Goal: Task Accomplishment & Management: Manage account settings

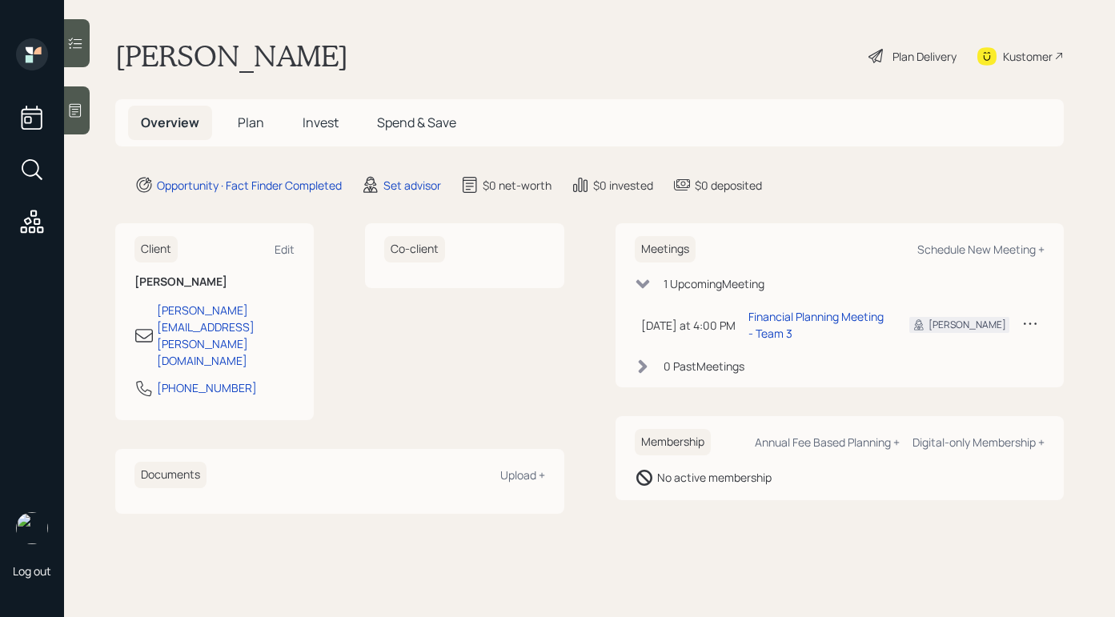
click at [79, 114] on icon at bounding box center [75, 110] width 16 height 16
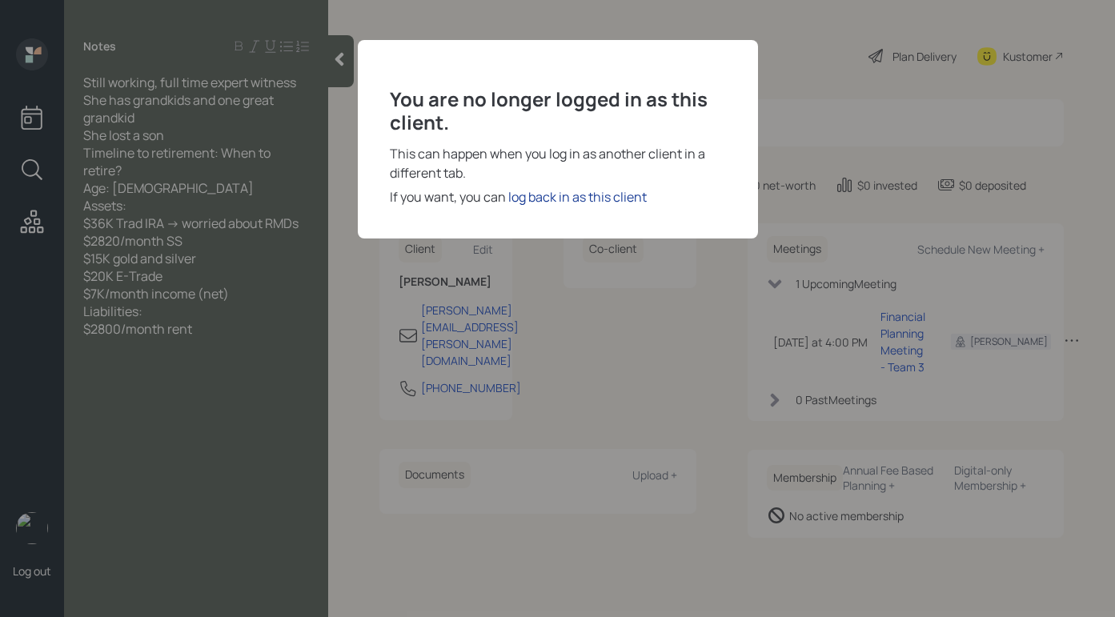
click at [575, 199] on div "log back in as this client" at bounding box center [577, 196] width 139 height 19
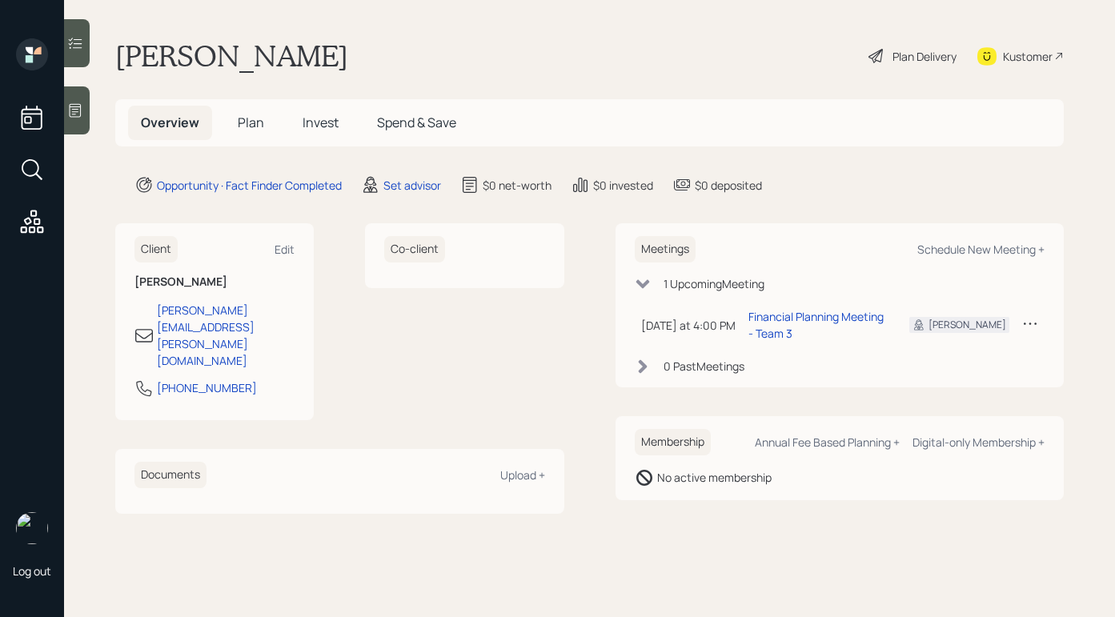
click at [898, 56] on div "Plan Delivery" at bounding box center [925, 56] width 64 height 17
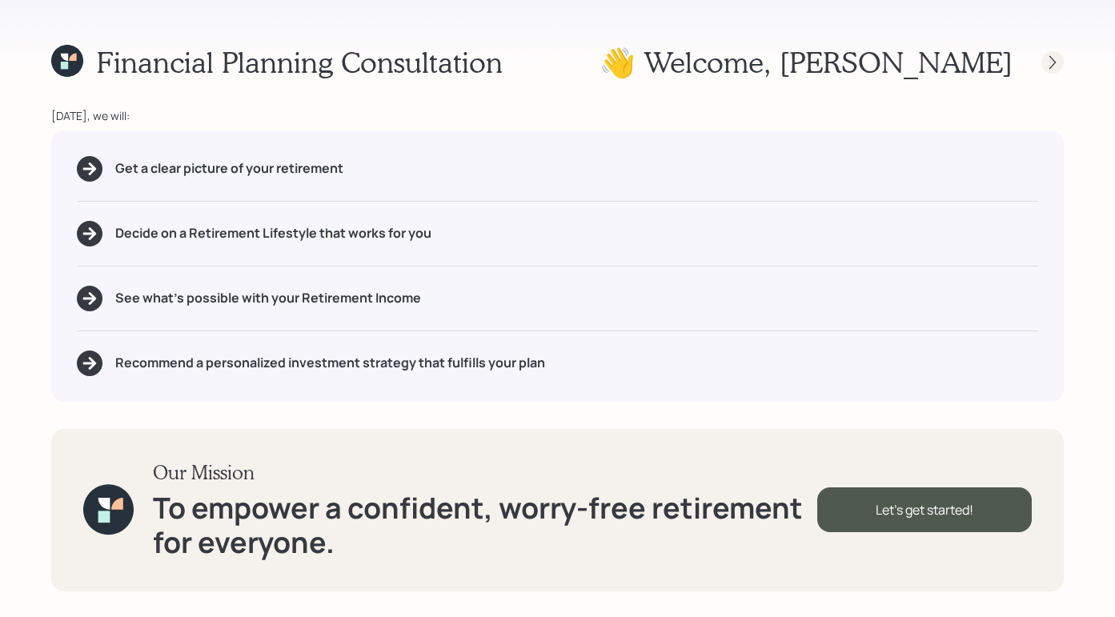
click at [1061, 63] on div at bounding box center [1053, 62] width 22 height 22
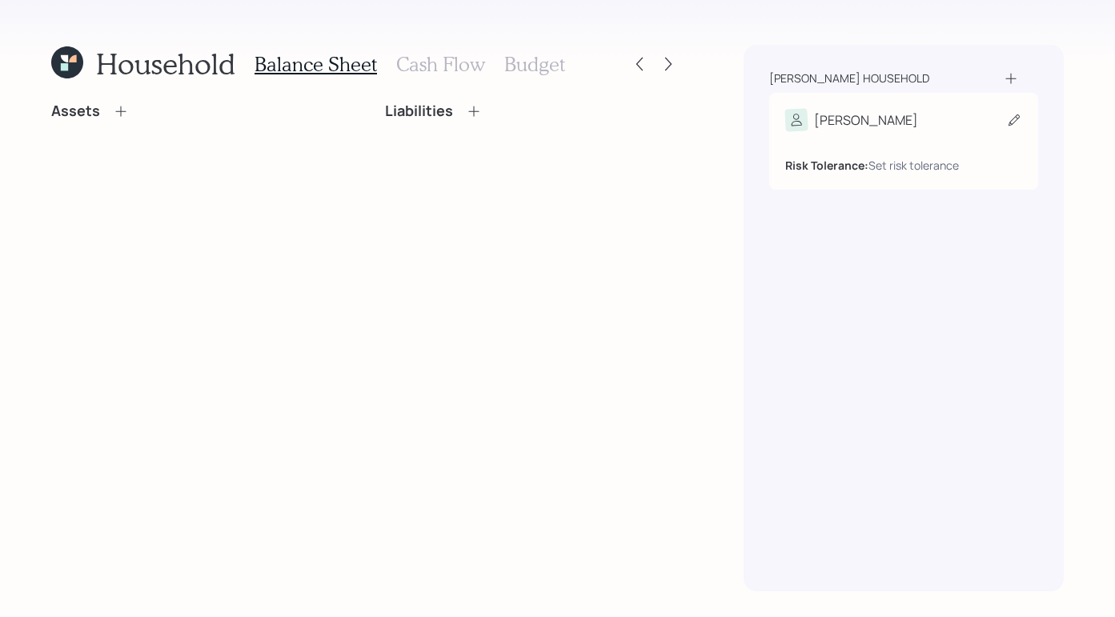
click at [1013, 126] on icon at bounding box center [1014, 120] width 16 height 16
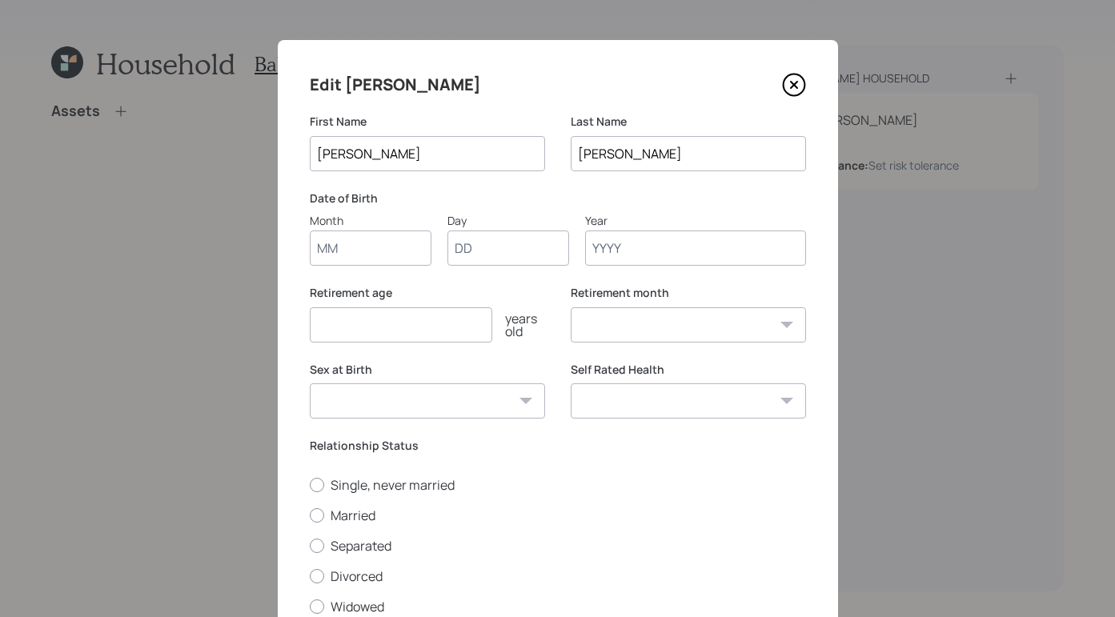
drag, startPoint x: 379, startPoint y: 252, endPoint x: 359, endPoint y: 255, distance: 19.4
click at [378, 252] on input "Month" at bounding box center [371, 248] width 122 height 35
type input "01"
type input "1946"
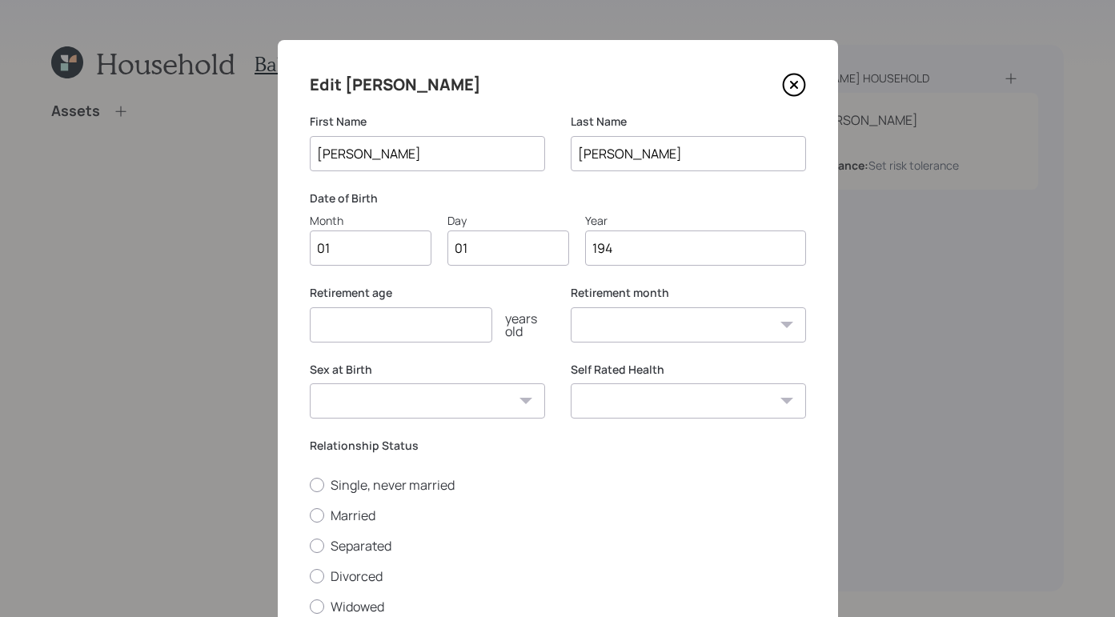
select select "1"
type input "1946"
click at [446, 410] on select "Male Female Other / Prefer not to say" at bounding box center [427, 401] width 235 height 35
select select "female"
click at [310, 384] on select "Male Female Other / Prefer not to say" at bounding box center [427, 401] width 235 height 35
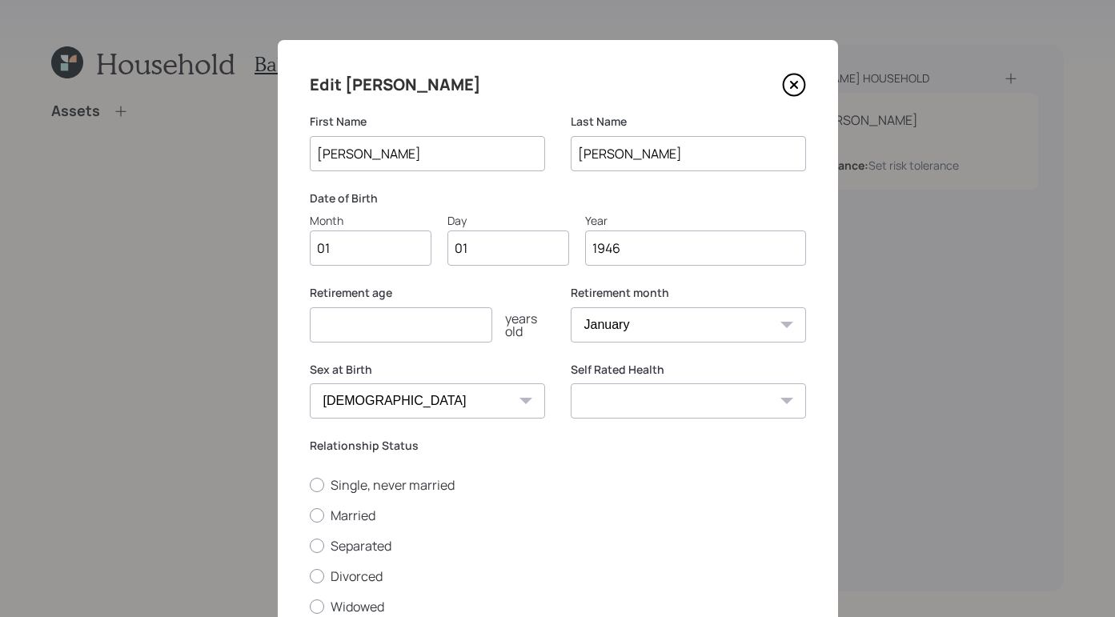
click at [565, 89] on div "Edit Joanna" at bounding box center [558, 85] width 496 height 26
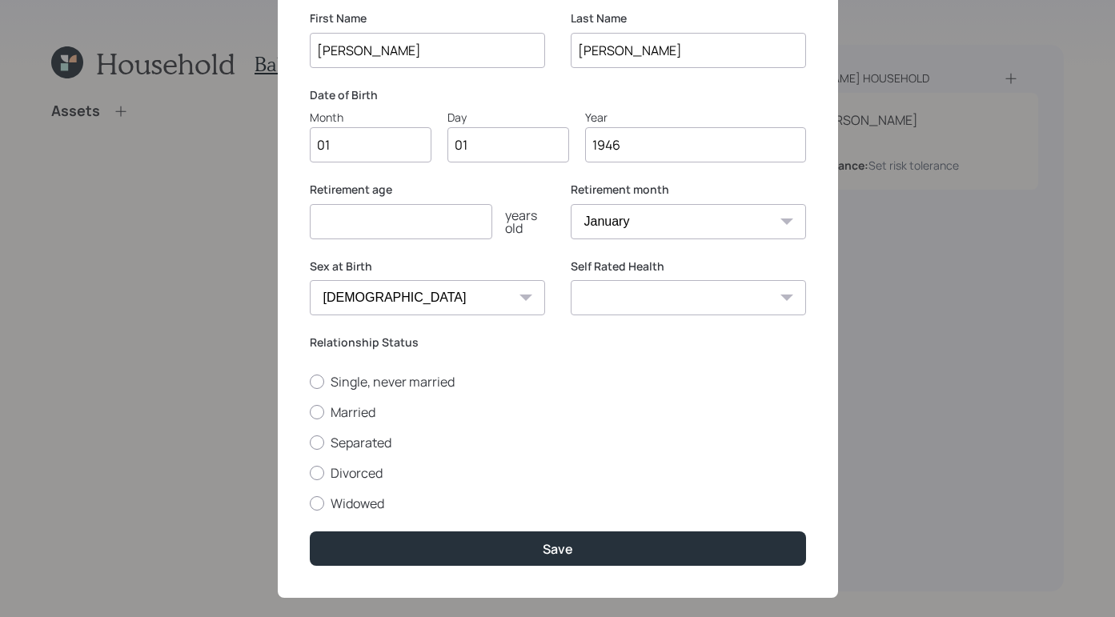
scroll to position [125, 0]
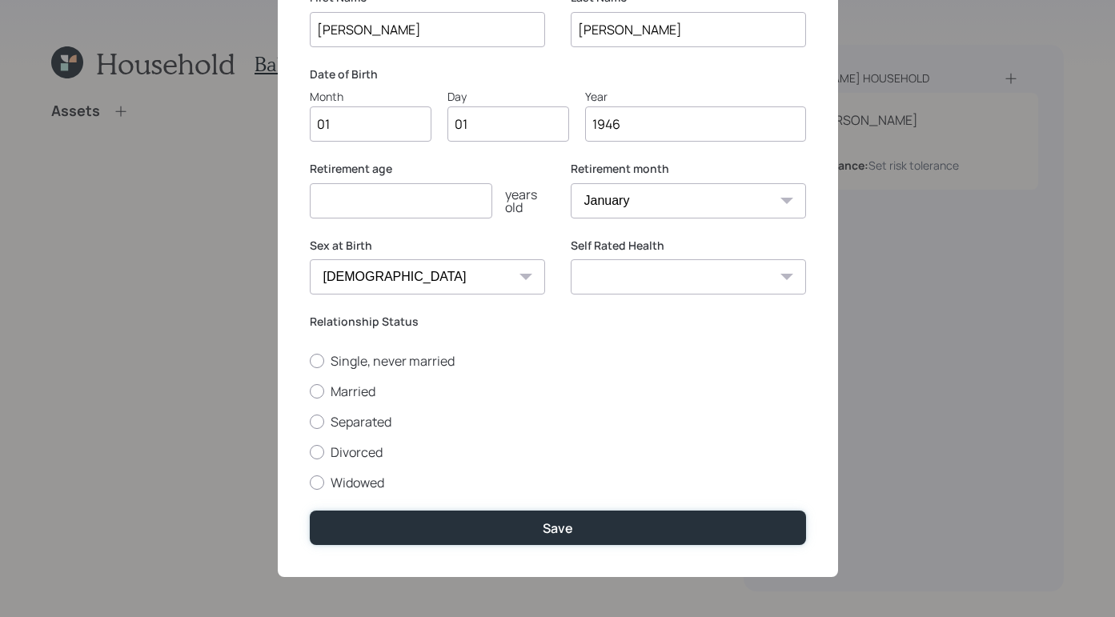
click at [576, 519] on button "Save" at bounding box center [558, 528] width 496 height 34
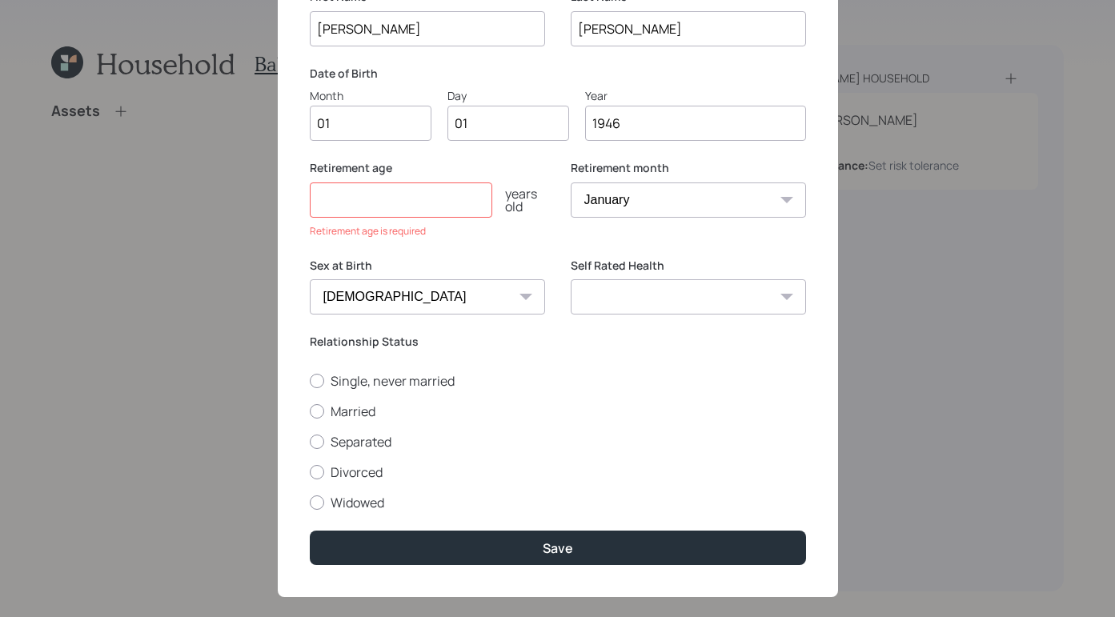
click at [379, 195] on input "number" at bounding box center [401, 200] width 183 height 35
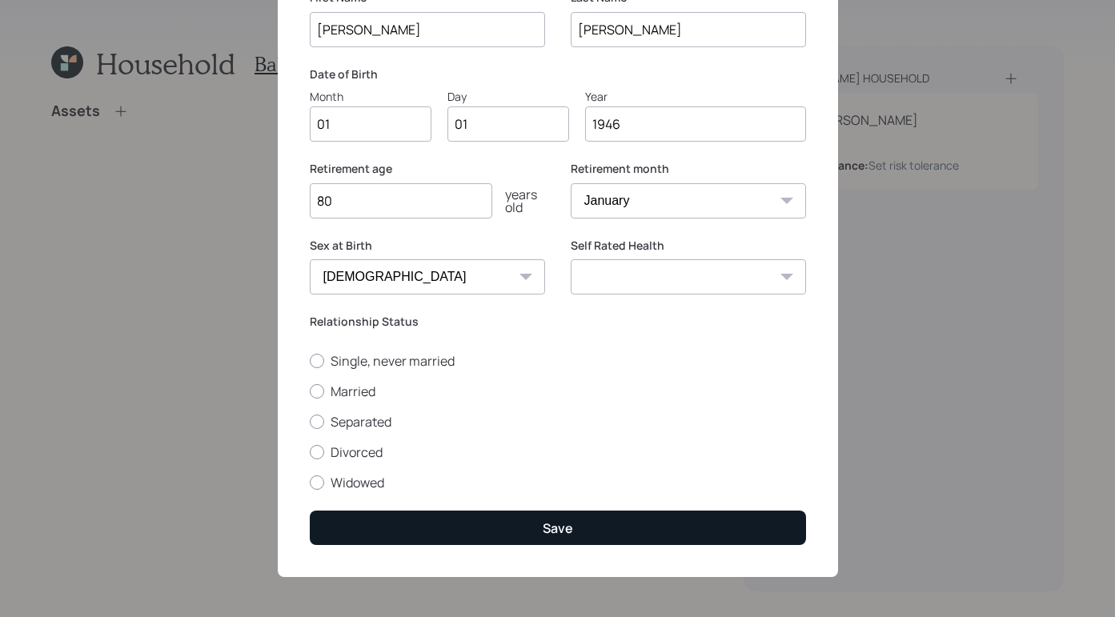
type input "80"
click at [644, 513] on button "Save" at bounding box center [558, 528] width 496 height 34
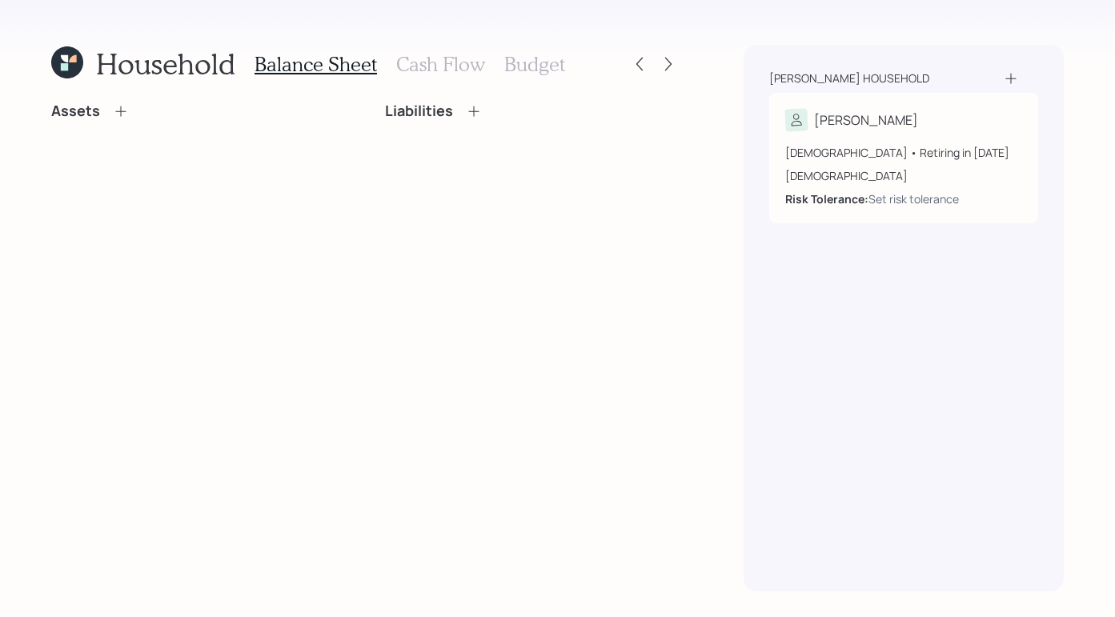
click at [124, 102] on div "Assets" at bounding box center [90, 111] width 78 height 18
click at [113, 114] on icon at bounding box center [121, 111] width 16 height 16
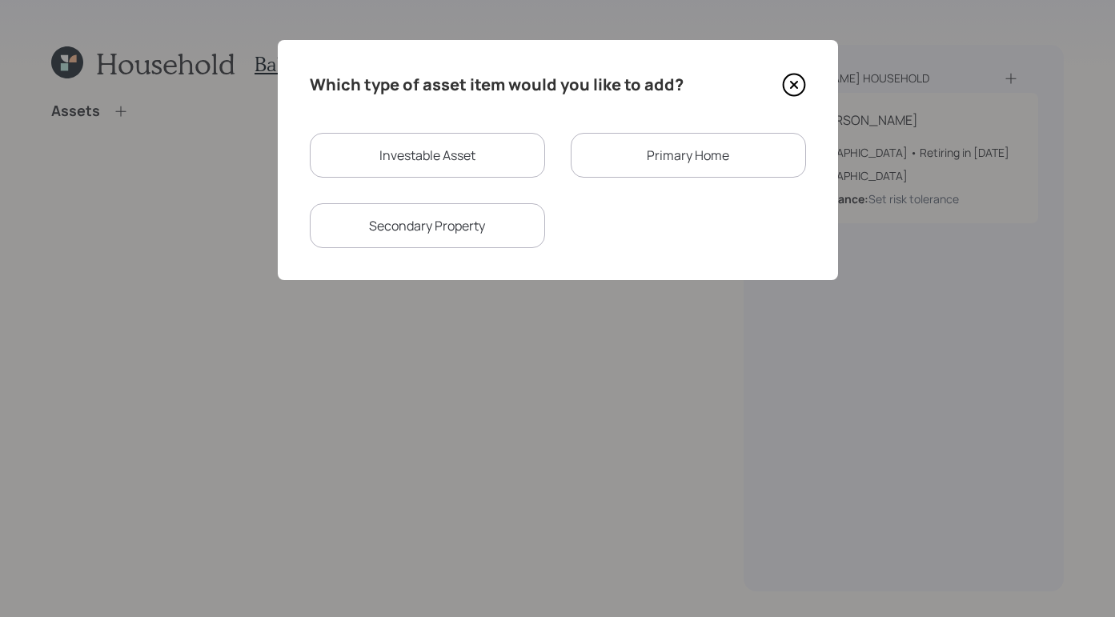
click at [416, 158] on div "Investable Asset" at bounding box center [427, 155] width 235 height 45
select select "taxable"
select select "balanced"
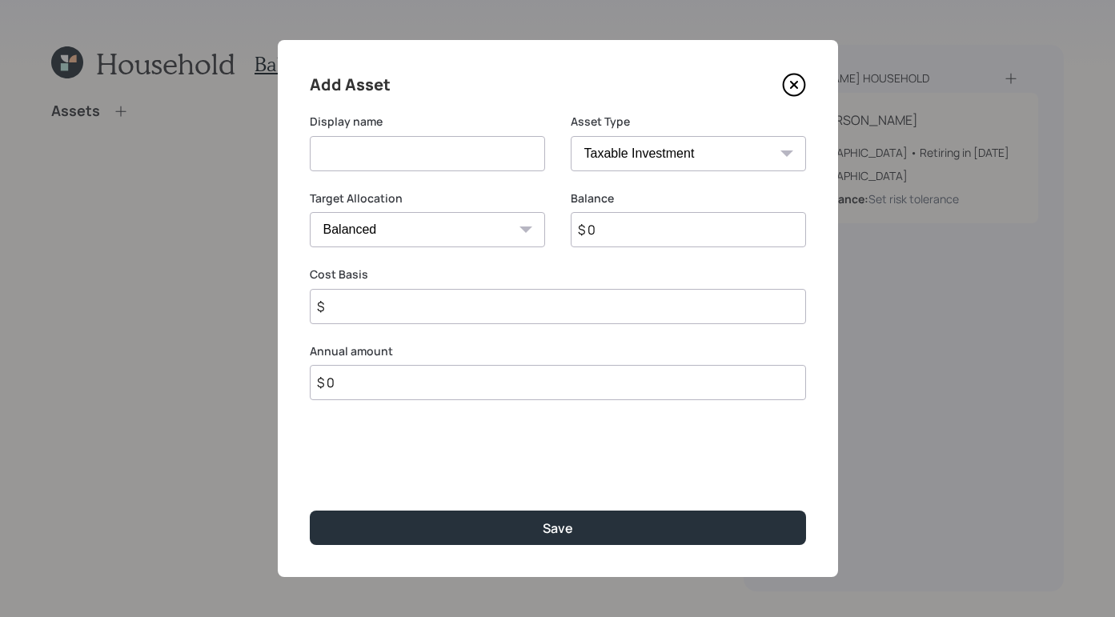
click at [440, 153] on input at bounding box center [427, 153] width 235 height 35
type input "Traditional IRA"
click at [684, 150] on select "SEP IRA IRA Roth IRA 401(k) Roth 401(k) 403(b) Roth 403(b) 457(b) Roth 457(b) H…" at bounding box center [688, 153] width 235 height 35
select select "ira"
click at [571, 136] on select "SEP IRA IRA Roth IRA 401(k) Roth 401(k) 403(b) Roth 403(b) 457(b) Roth 457(b) H…" at bounding box center [688, 153] width 235 height 35
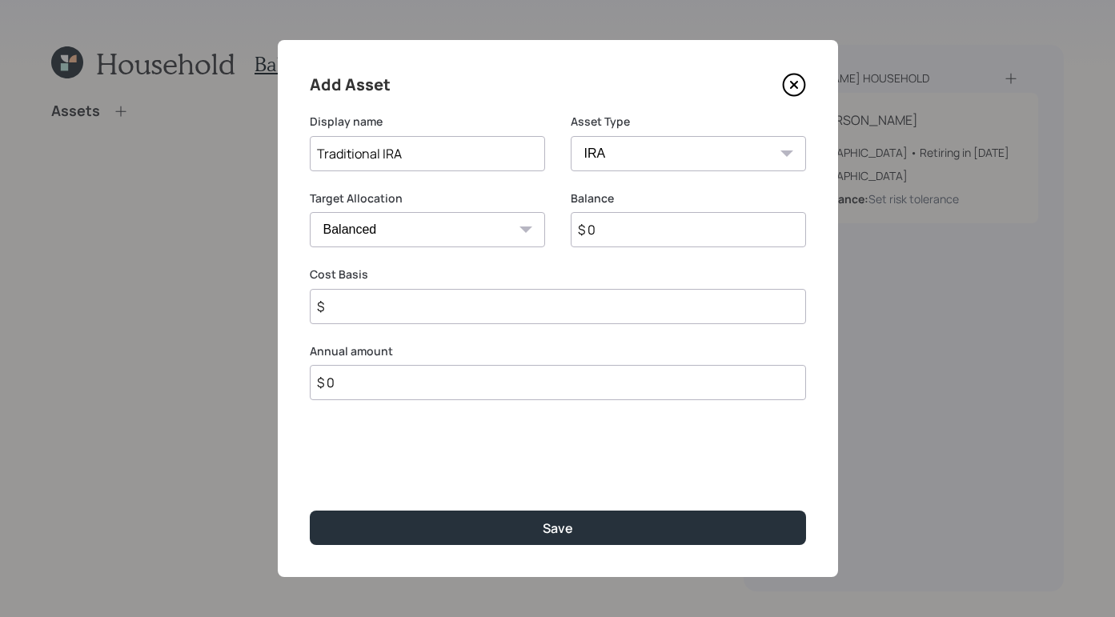
type input "$"
click at [488, 227] on select "Cash Conservative Balanced Aggressive" at bounding box center [427, 229] width 235 height 35
click at [310, 212] on select "Cash Conservative Balanced Aggressive" at bounding box center [427, 229] width 235 height 35
click at [673, 227] on input "$ 0" at bounding box center [688, 229] width 235 height 35
type input "$ 36,000"
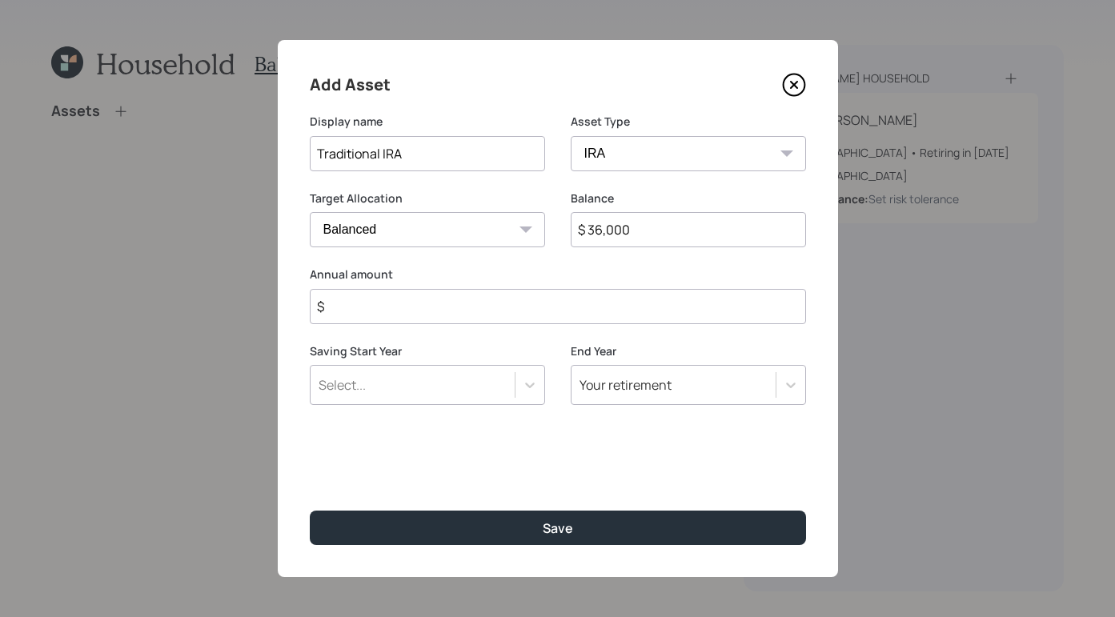
click at [513, 310] on input "$" at bounding box center [558, 306] width 496 height 35
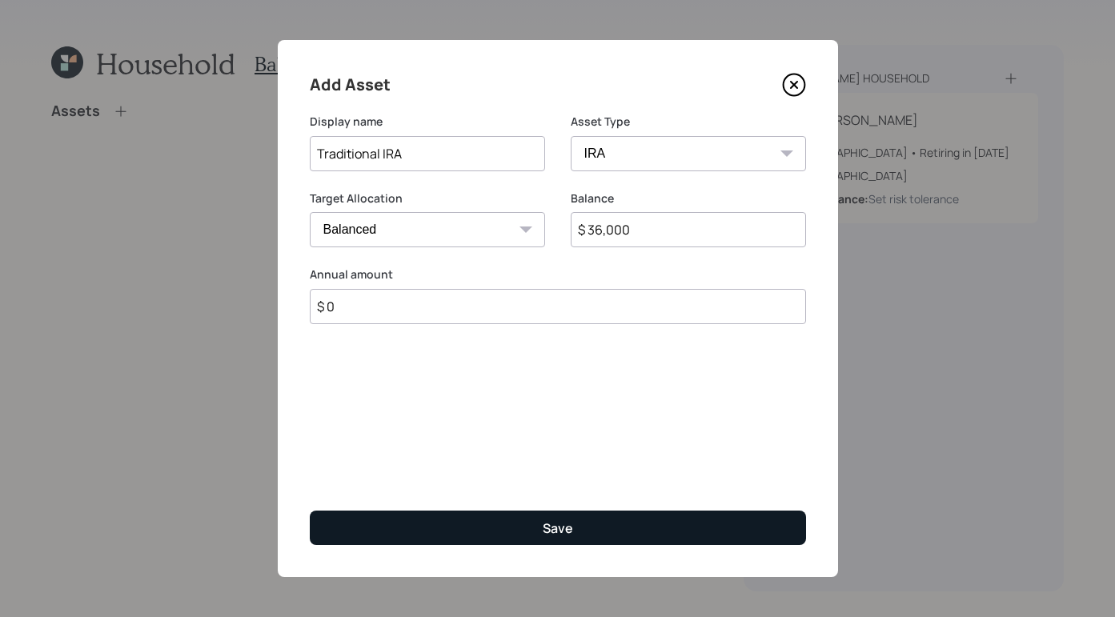
type input "$ 0"
click at [528, 536] on button "Save" at bounding box center [558, 528] width 496 height 34
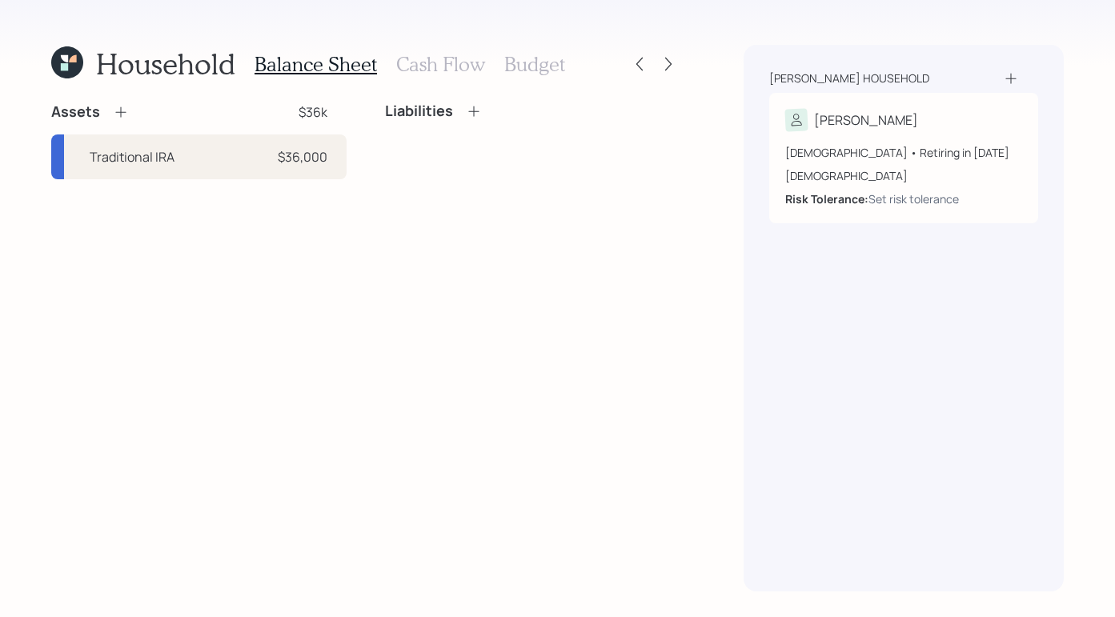
click at [470, 98] on div "Household Balance Sheet Cash Flow Budget Assets $36k Traditional IRA $36,000 Li…" at bounding box center [365, 318] width 628 height 547
click at [469, 110] on icon at bounding box center [473, 111] width 10 height 10
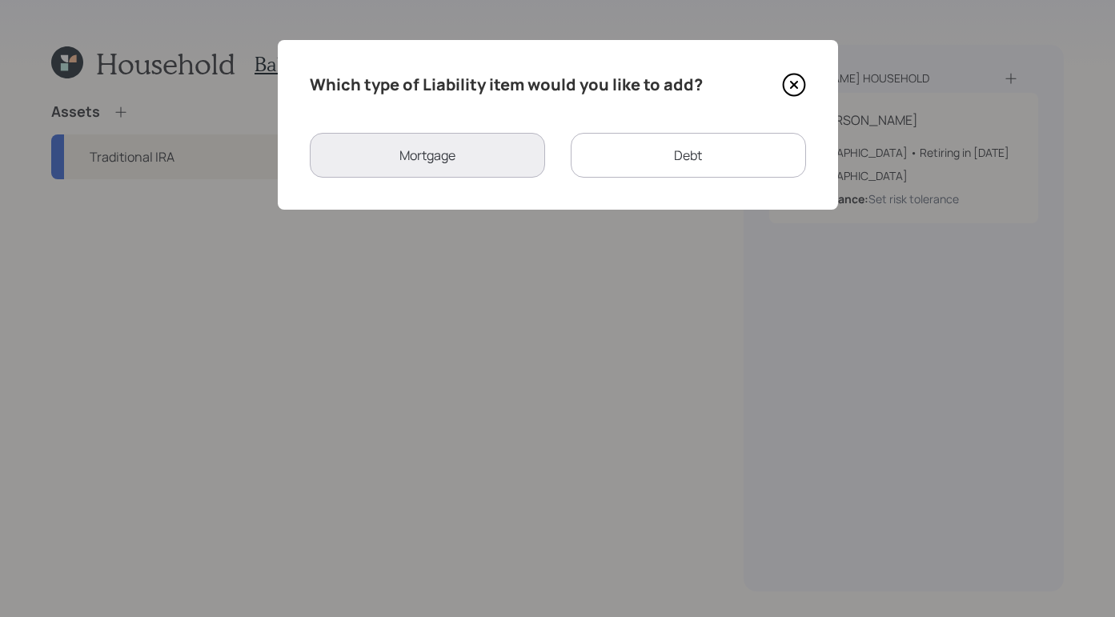
click at [689, 161] on div "Debt" at bounding box center [688, 155] width 235 height 45
select select "credit_card"
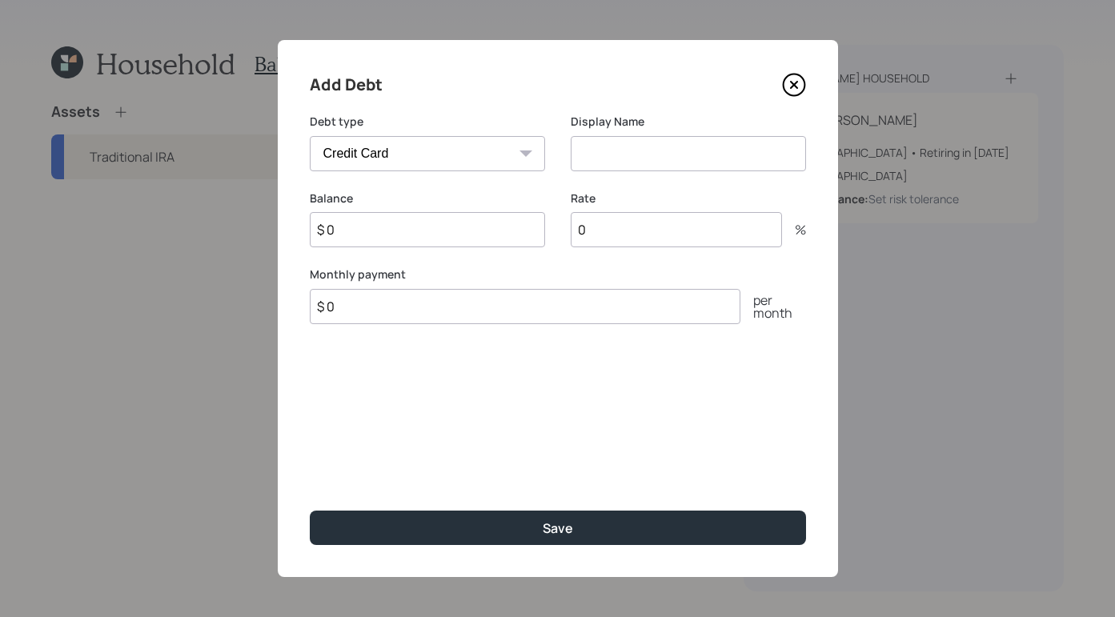
click at [516, 144] on select "Car Credit Card Medical Student Other" at bounding box center [427, 153] width 235 height 35
click at [801, 78] on icon at bounding box center [794, 85] width 22 height 22
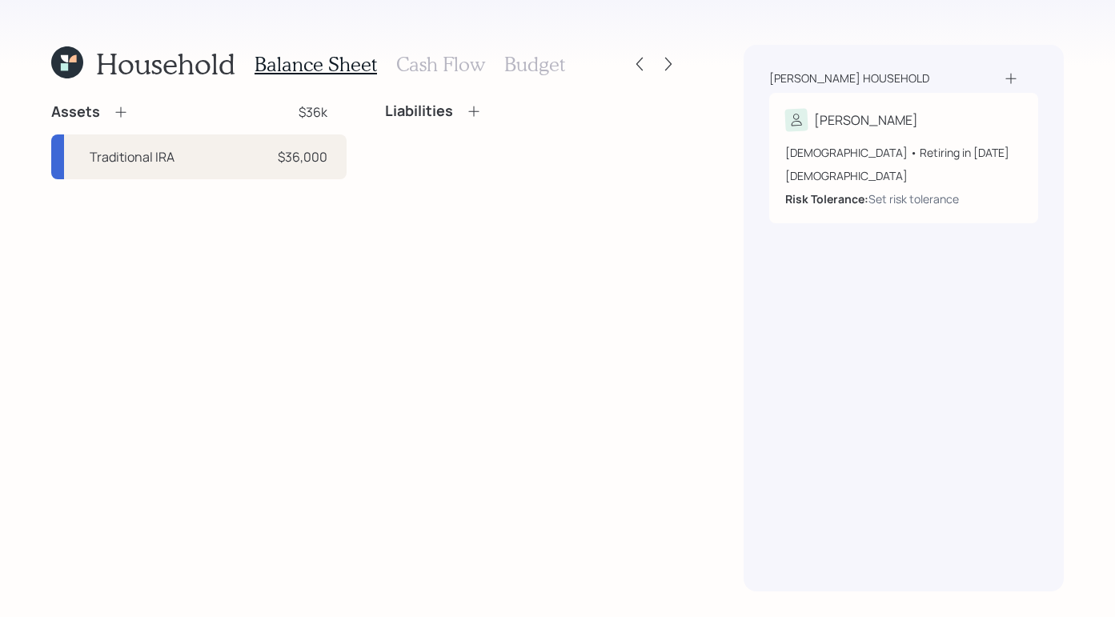
click at [476, 110] on icon at bounding box center [474, 111] width 16 height 16
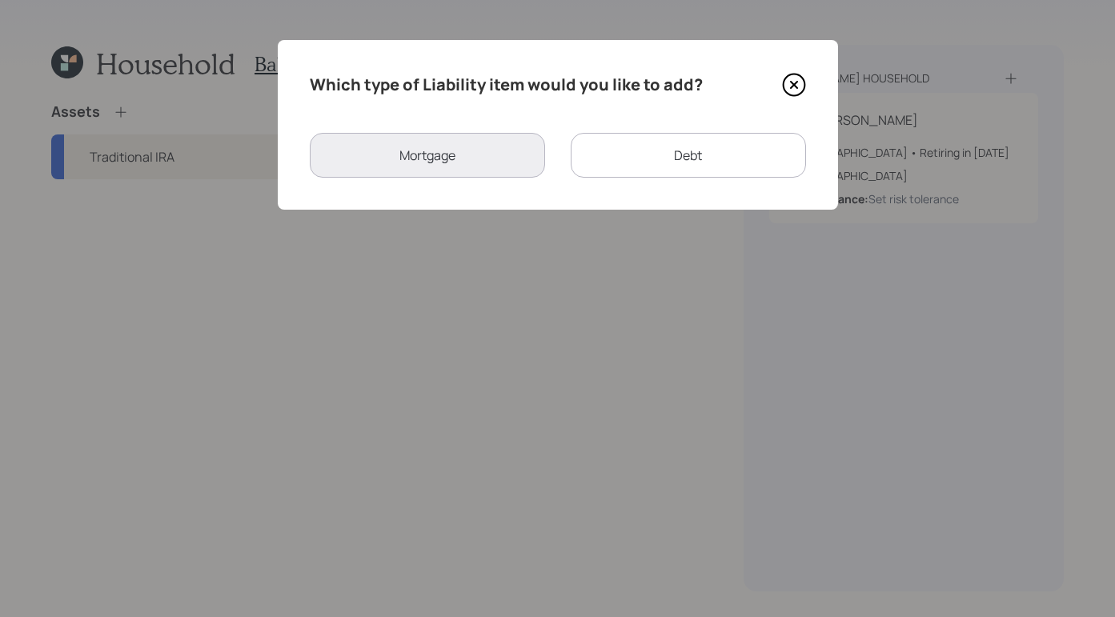
click at [786, 73] on icon at bounding box center [794, 85] width 24 height 24
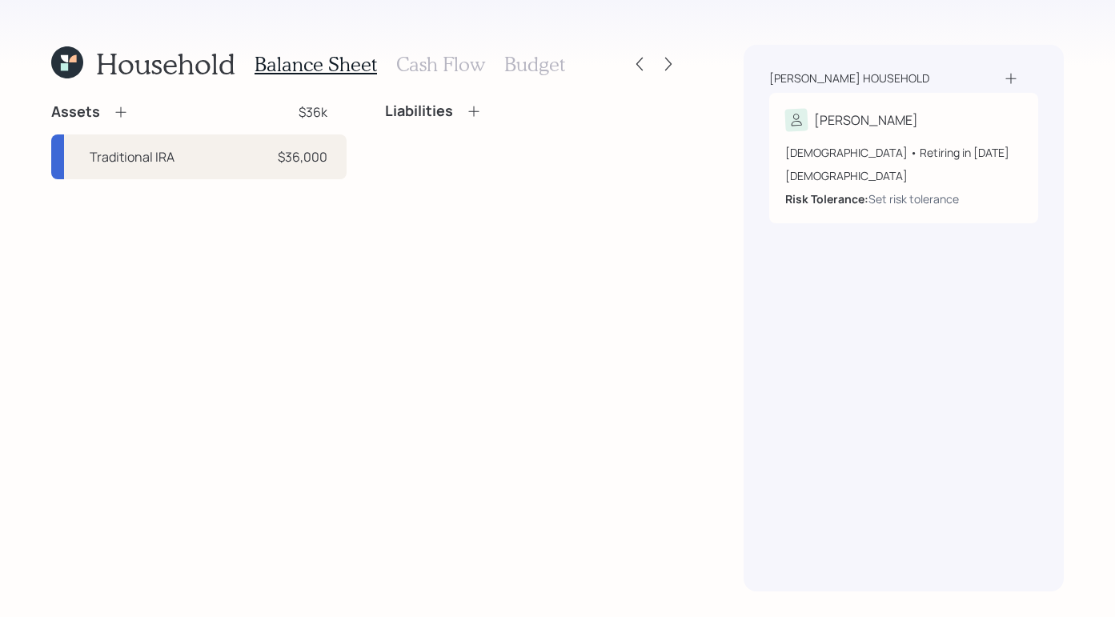
click at [794, 82] on div "Beckman household" at bounding box center [849, 78] width 160 height 16
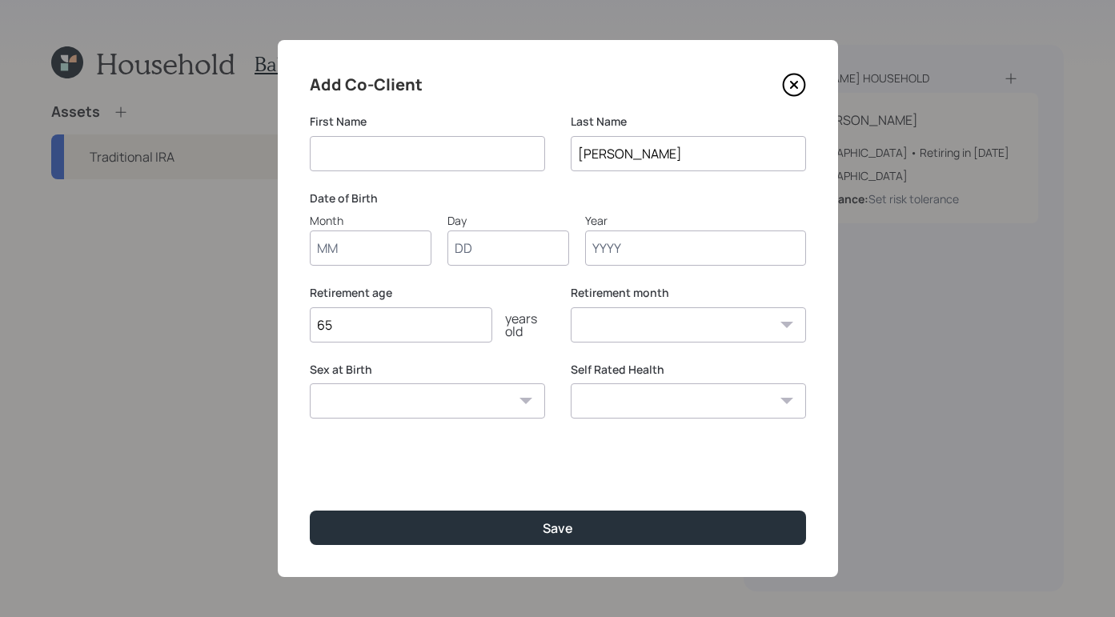
click at [809, 75] on div "Add Co-Client First Name Last Name Beckman Date of Birth Month Day Year Retirem…" at bounding box center [558, 308] width 560 height 537
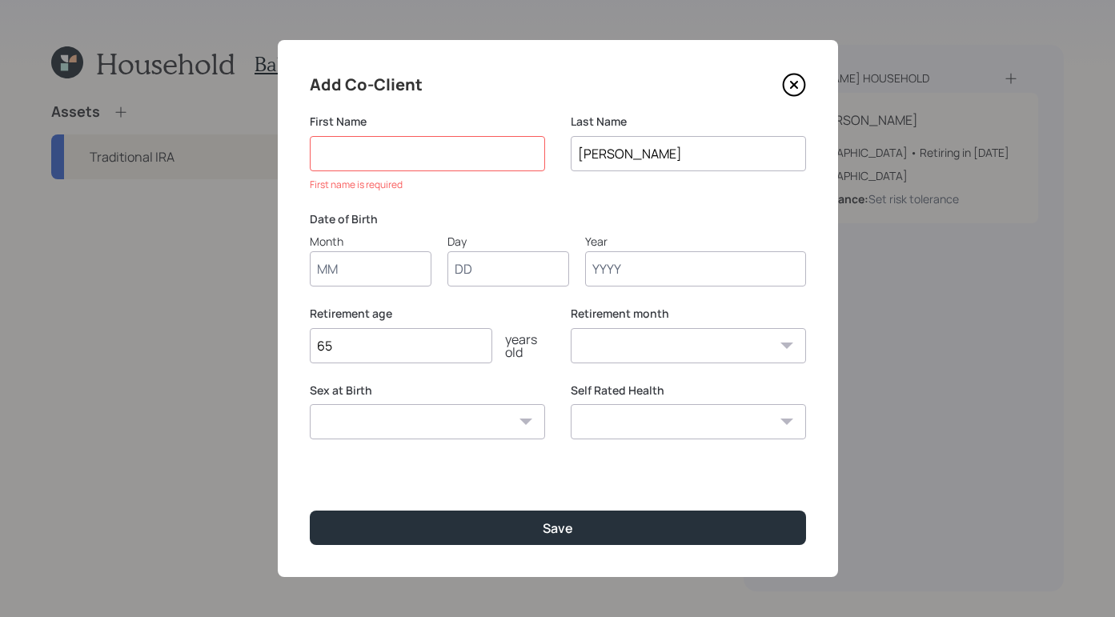
click at [801, 89] on icon at bounding box center [794, 85] width 24 height 24
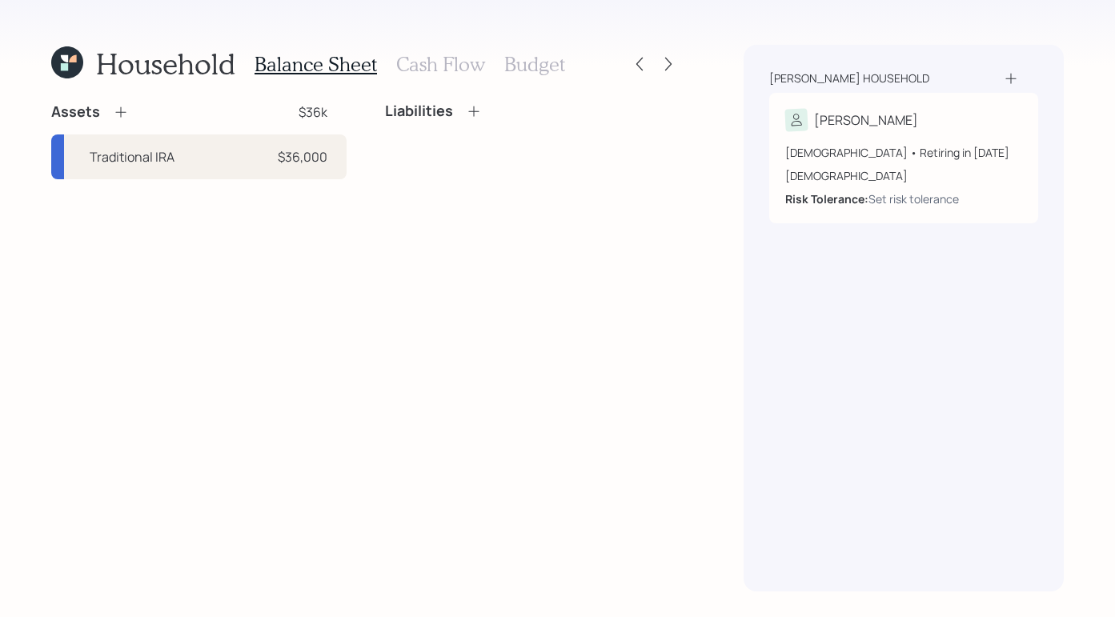
click at [478, 59] on h3 "Cash Flow" at bounding box center [440, 64] width 89 height 23
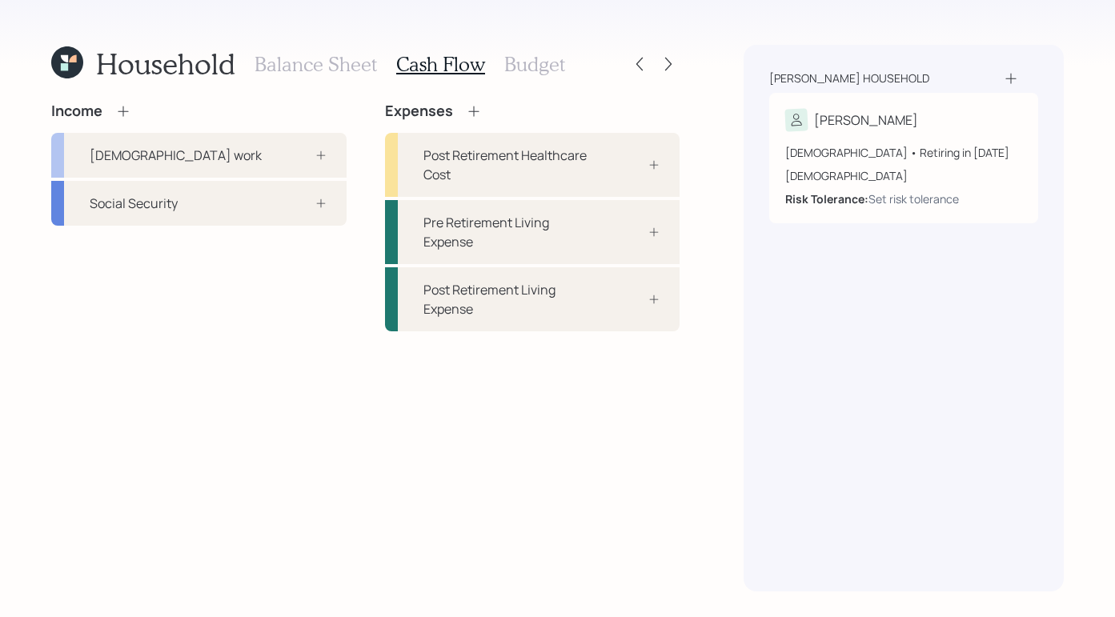
click at [456, 108] on div "Expenses" at bounding box center [433, 111] width 97 height 18
click at [468, 106] on icon at bounding box center [474, 111] width 16 height 16
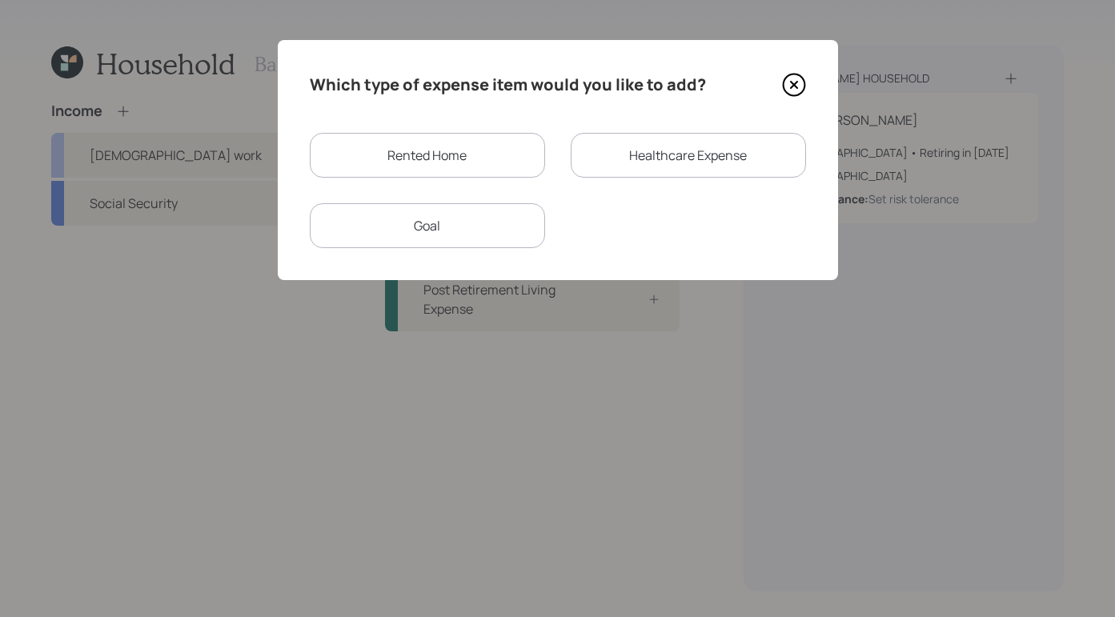
click at [447, 161] on div "Rented Home" at bounding box center [427, 155] width 235 height 45
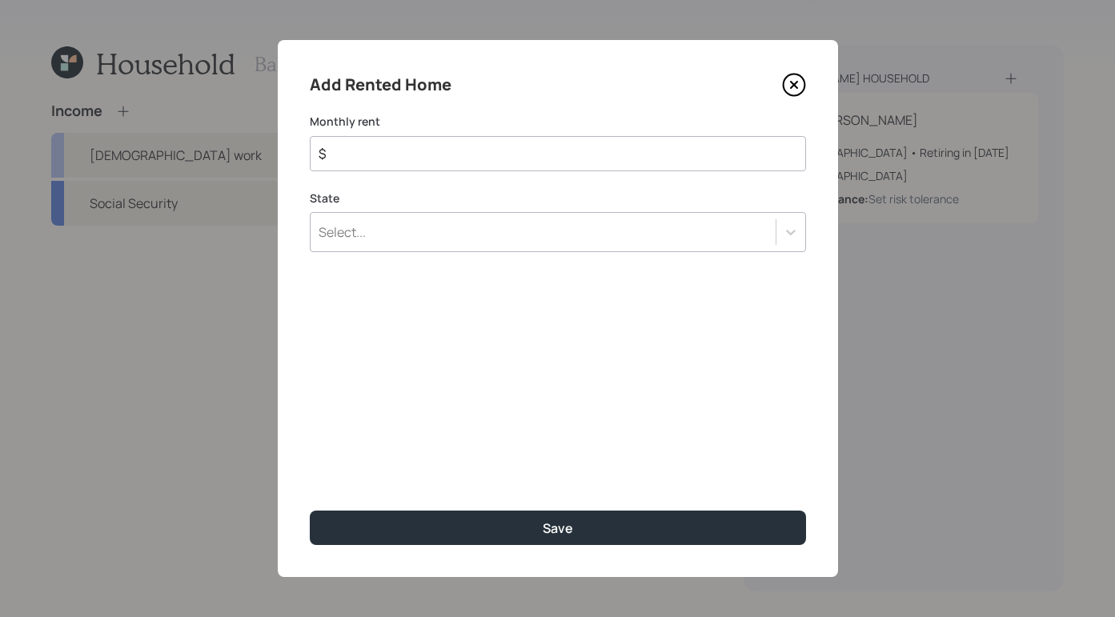
click at [448, 153] on input "$" at bounding box center [551, 153] width 469 height 19
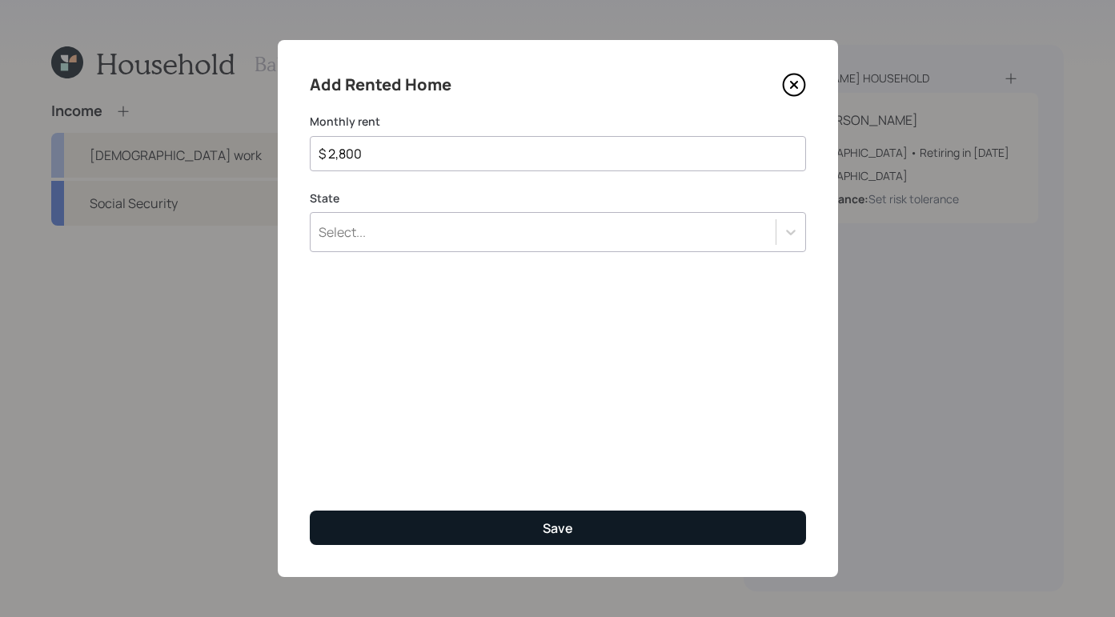
type input "$ 2,800"
click at [571, 535] on div "Save" at bounding box center [558, 529] width 30 height 18
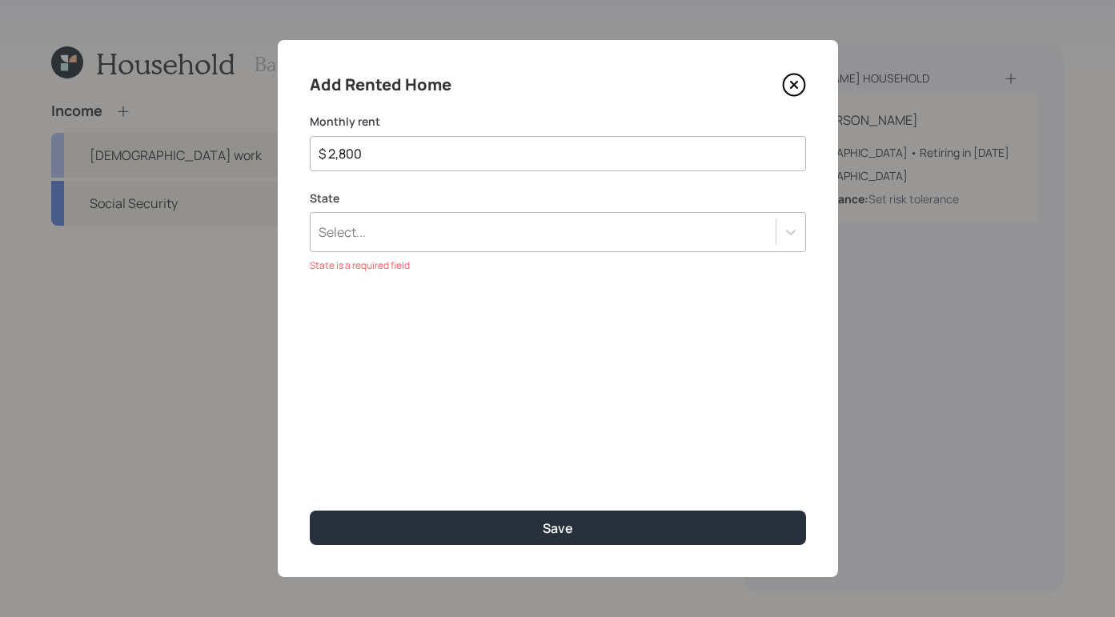
click at [496, 251] on div "Select..." at bounding box center [558, 232] width 496 height 40
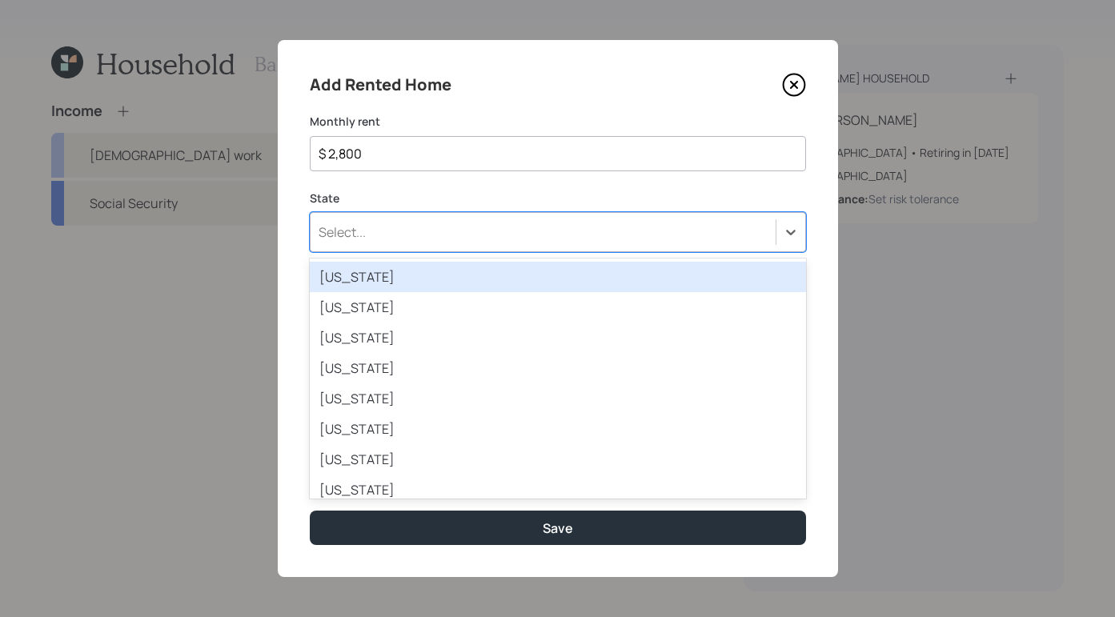
click at [495, 266] on div "Alabama" at bounding box center [558, 277] width 496 height 30
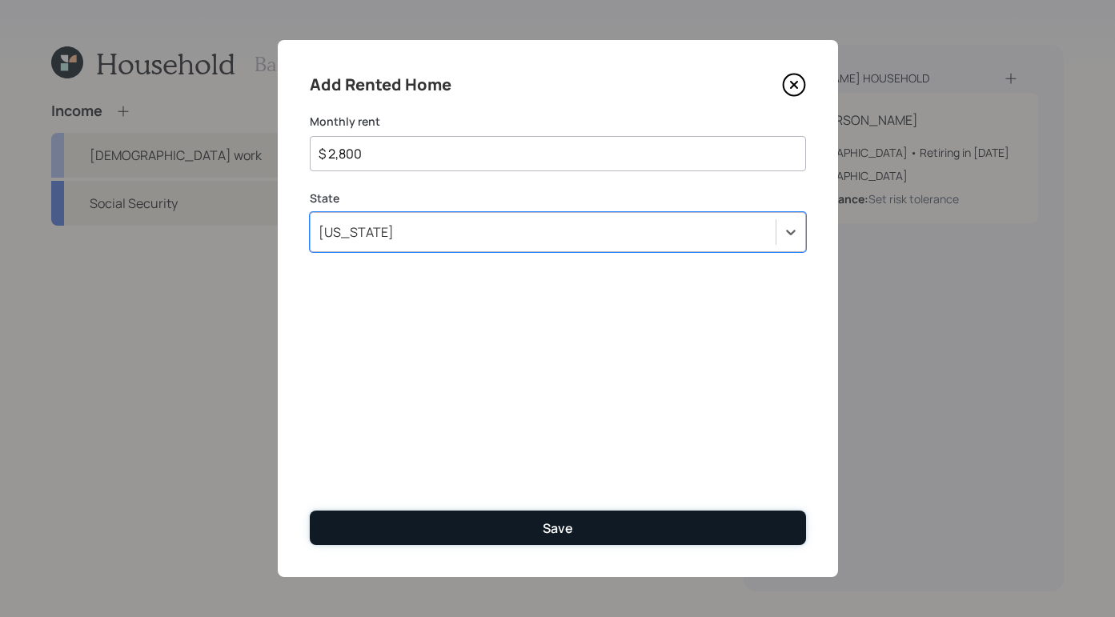
click at [592, 533] on button "Save" at bounding box center [558, 528] width 496 height 34
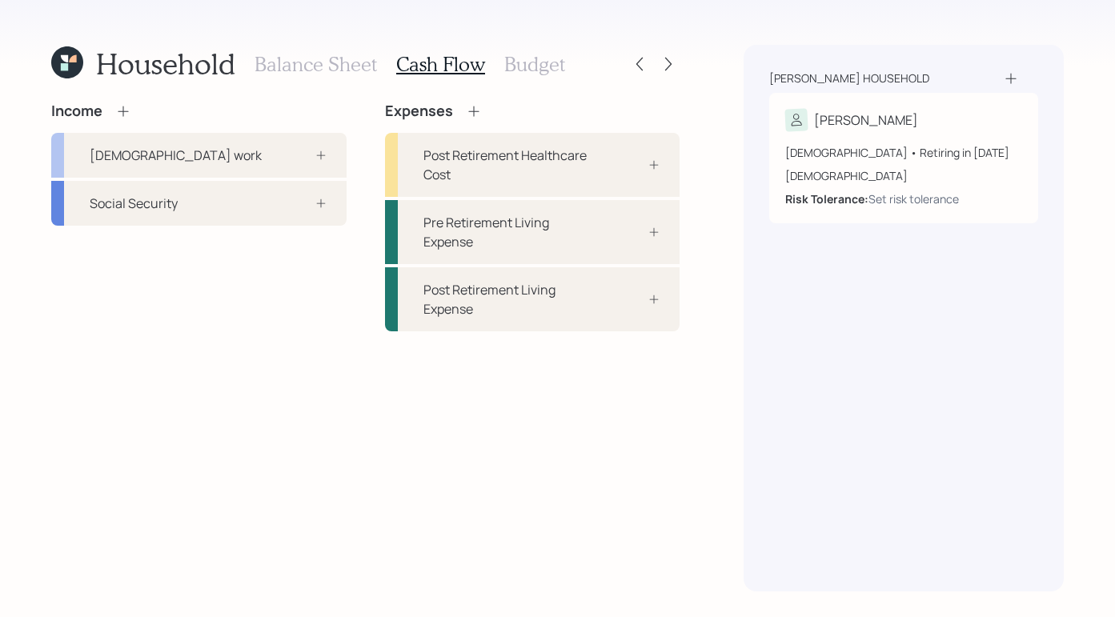
click at [307, 74] on h3 "Balance Sheet" at bounding box center [316, 64] width 122 height 23
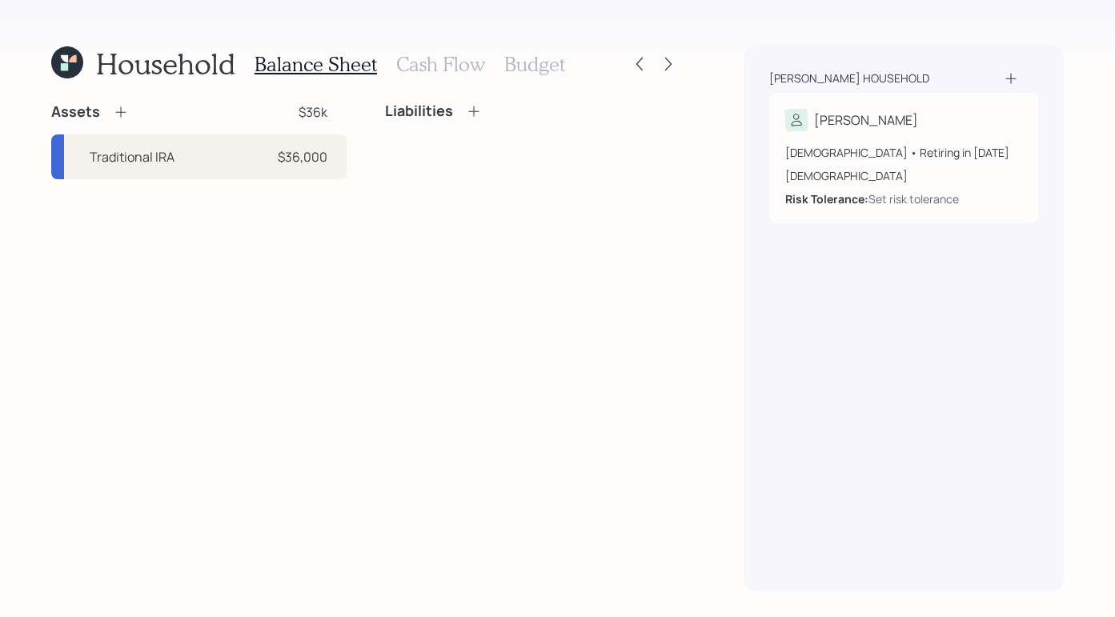
click at [425, 58] on h3 "Cash Flow" at bounding box center [440, 64] width 89 height 23
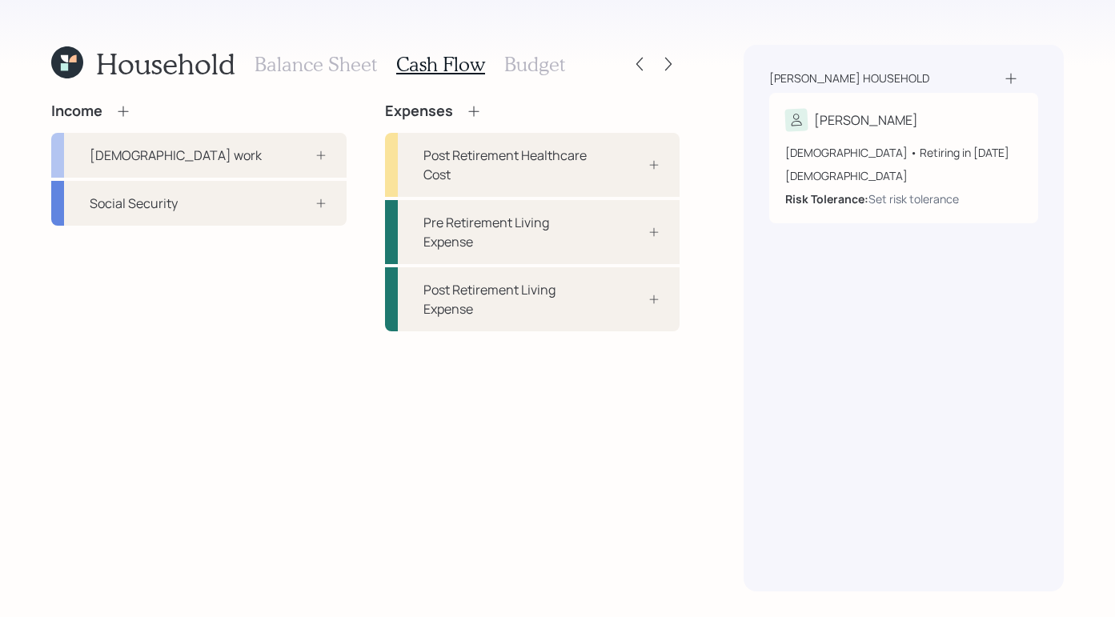
click at [486, 114] on div "Expenses" at bounding box center [532, 111] width 295 height 18
click at [478, 111] on icon at bounding box center [474, 111] width 16 height 16
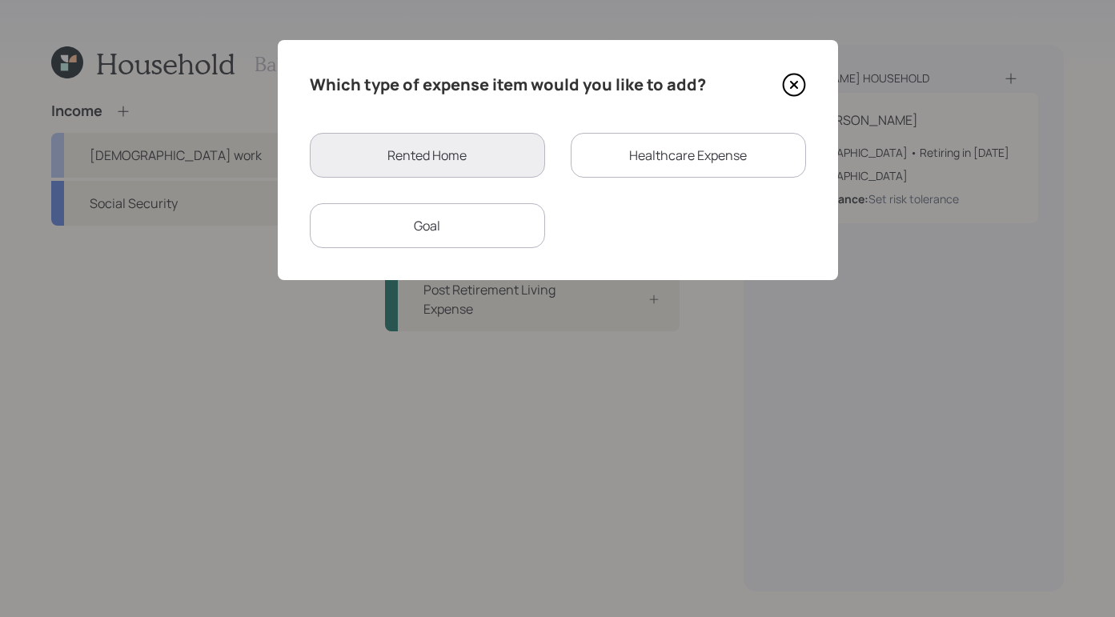
click at [501, 155] on div "Rented Home" at bounding box center [427, 155] width 235 height 45
drag, startPoint x: 506, startPoint y: 151, endPoint x: 713, endPoint y: 95, distance: 214.0
click at [507, 151] on div "Rented Home" at bounding box center [427, 155] width 235 height 45
click at [791, 90] on icon at bounding box center [794, 85] width 24 height 24
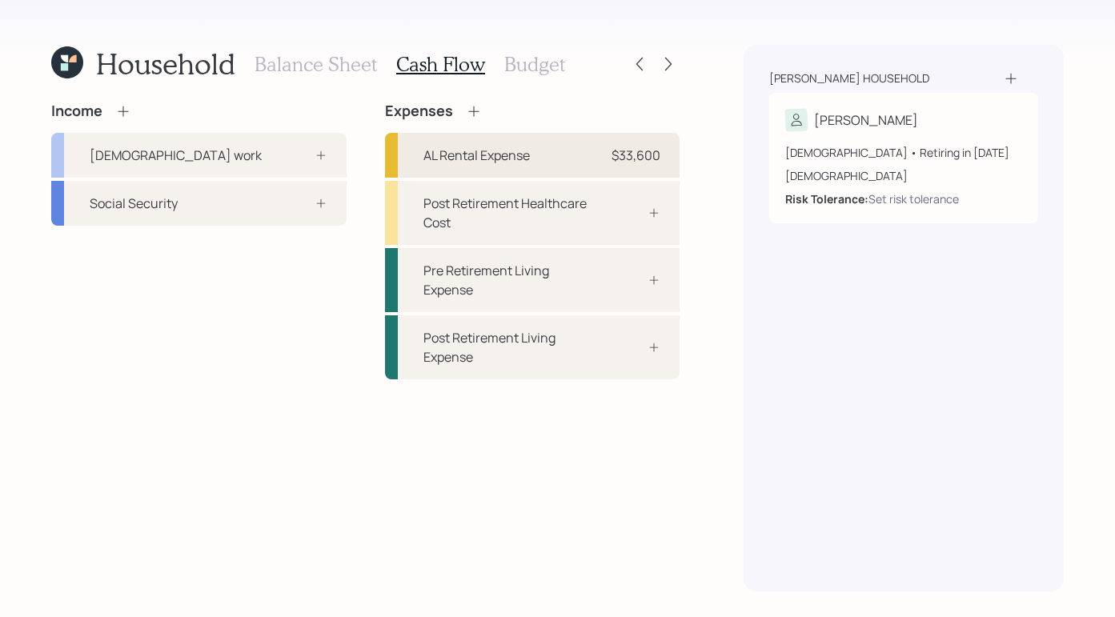
click at [622, 158] on div "$33,600" at bounding box center [636, 155] width 49 height 19
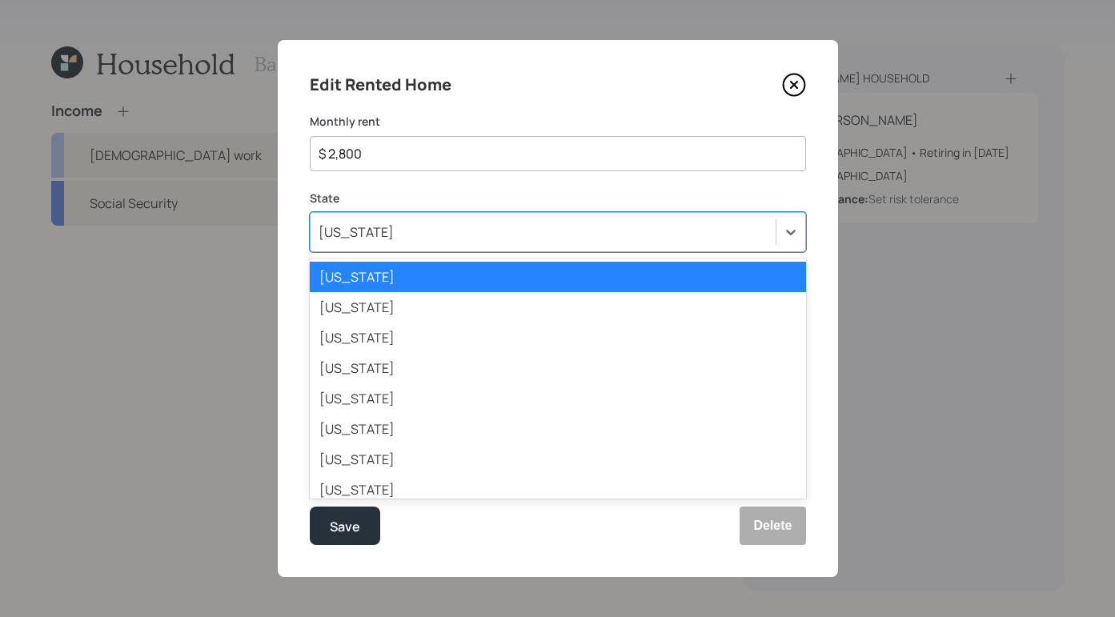
click at [504, 225] on div "[US_STATE]" at bounding box center [543, 232] width 465 height 27
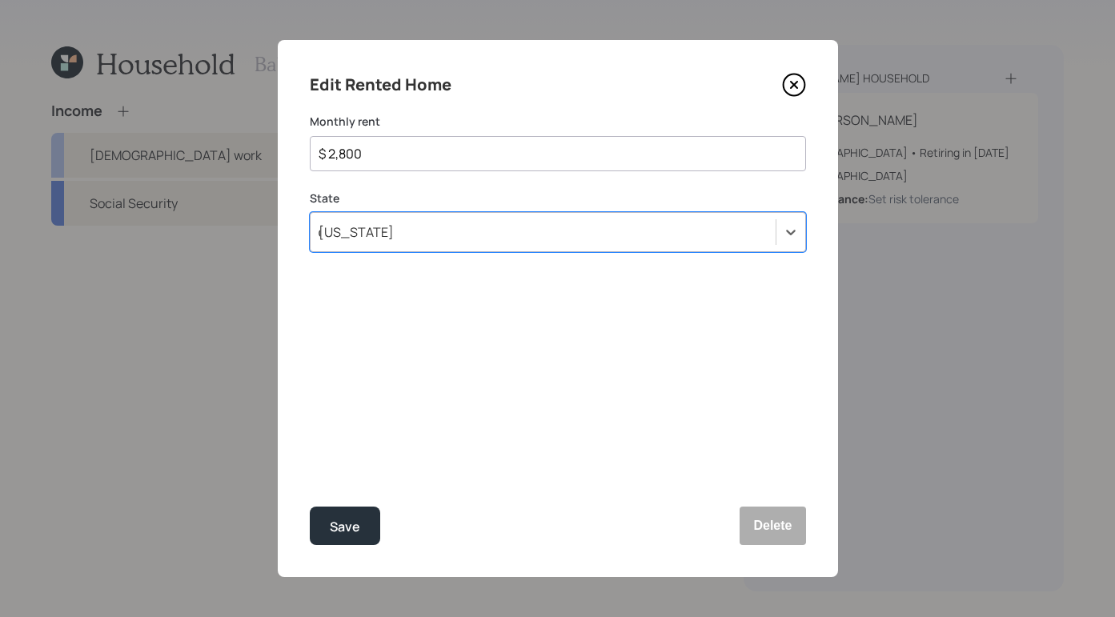
type input "ca"
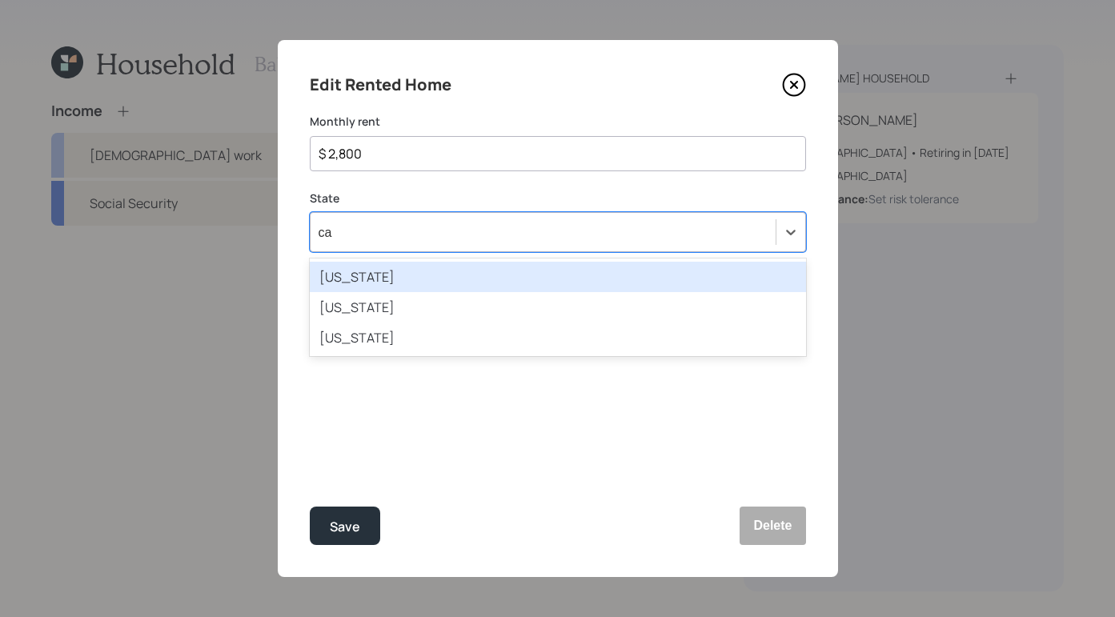
click at [435, 271] on div "[US_STATE]" at bounding box center [558, 277] width 496 height 30
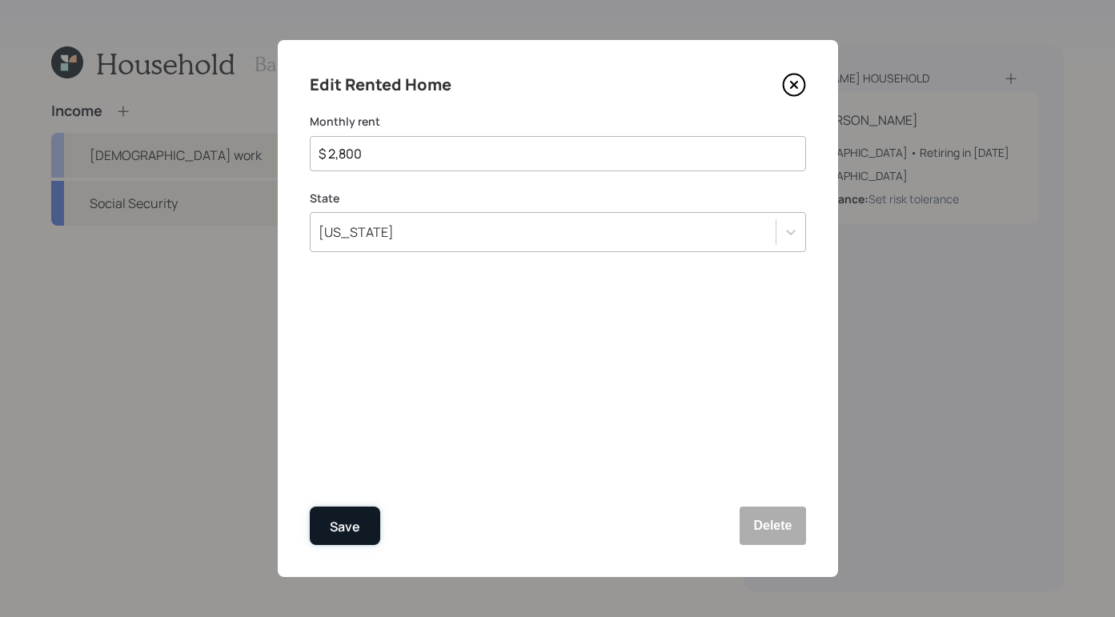
click at [329, 528] on button "Save" at bounding box center [345, 526] width 70 height 38
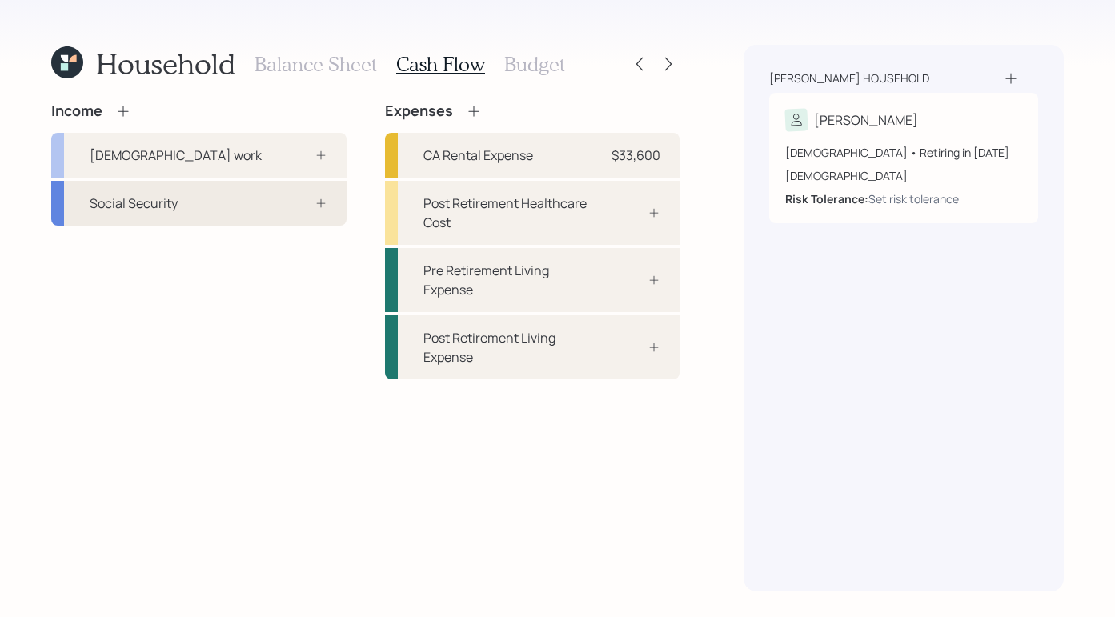
click at [274, 203] on div "Social Security" at bounding box center [198, 203] width 295 height 45
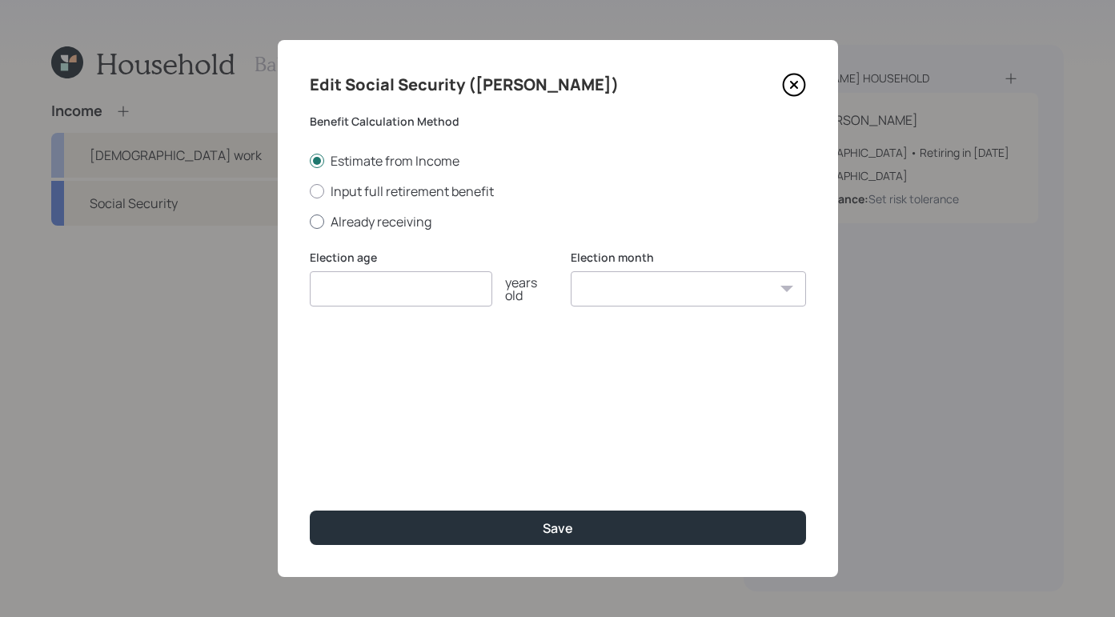
click at [315, 222] on div at bounding box center [317, 222] width 14 height 14
click at [310, 222] on input "Already receiving" at bounding box center [309, 221] width 1 height 1
radio input "true"
click at [488, 365] on input "$" at bounding box center [558, 365] width 496 height 35
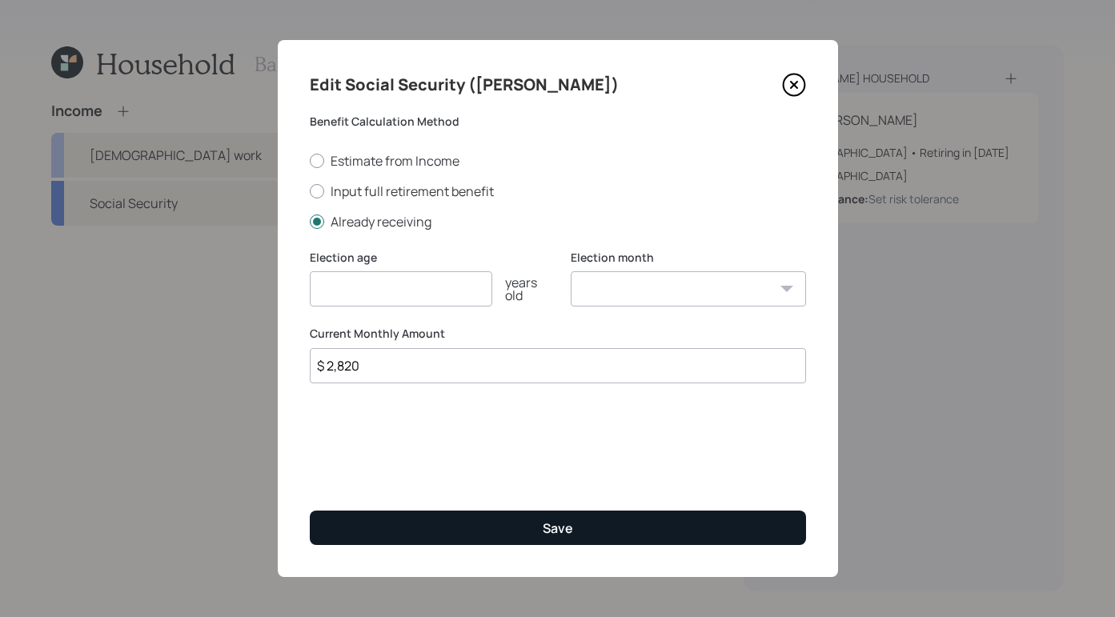
type input "$ 2,820"
click at [537, 534] on button "Save" at bounding box center [558, 528] width 496 height 34
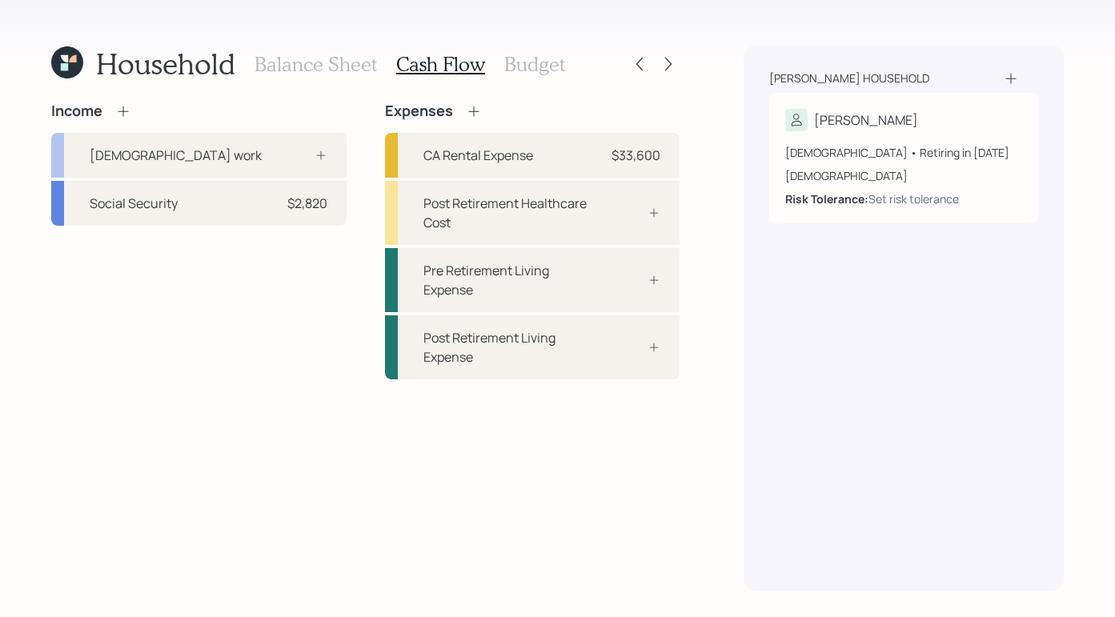
click at [306, 62] on h3 "Balance Sheet" at bounding box center [316, 64] width 122 height 23
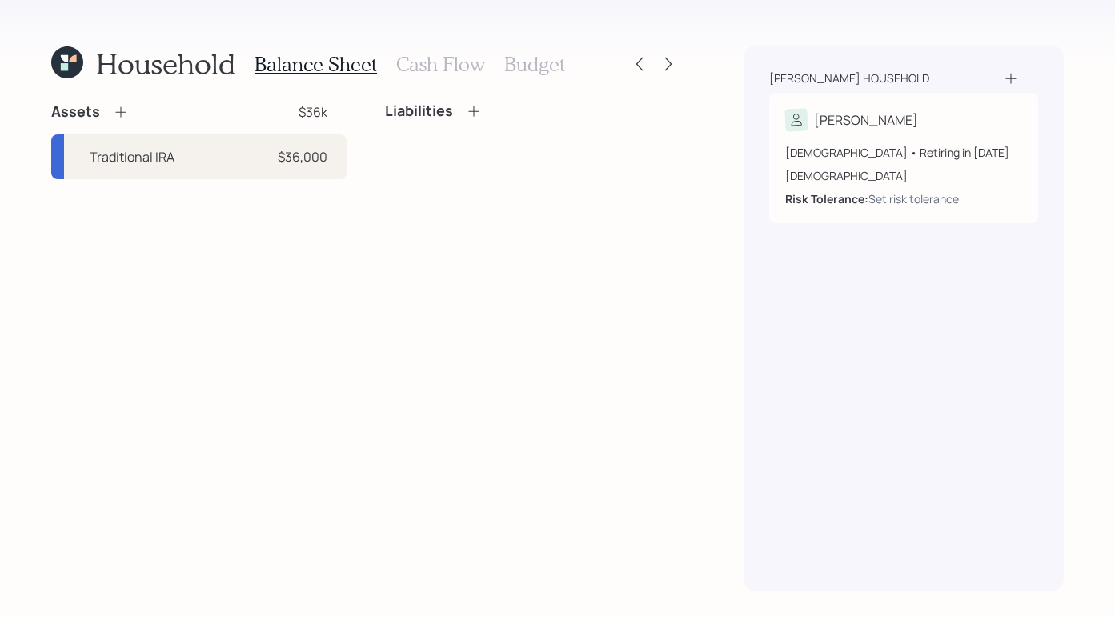
click at [132, 108] on div "Assets $36k" at bounding box center [198, 111] width 295 height 19
click at [114, 115] on div "Assets" at bounding box center [90, 111] width 78 height 19
click at [139, 117] on div "Assets $36k" at bounding box center [198, 111] width 295 height 19
click at [124, 115] on icon at bounding box center [121, 112] width 16 height 16
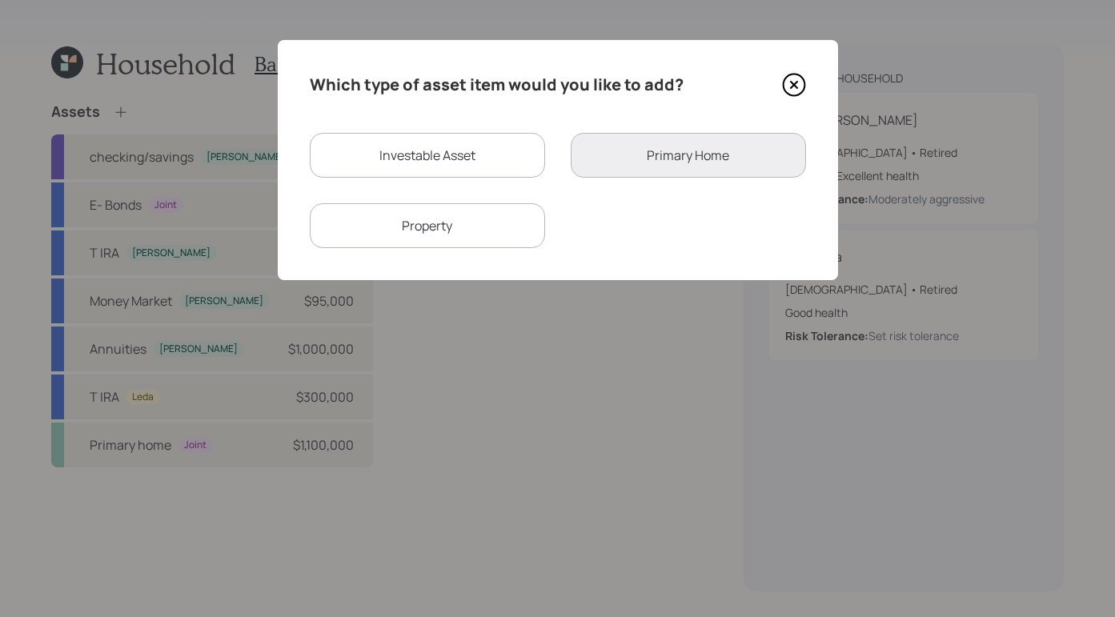
click at [773, 83] on div "Which type of asset item would you like to add?" at bounding box center [558, 85] width 496 height 26
click at [820, 86] on div "Which type of asset item would you like to add? Investable Asset Primary Home P…" at bounding box center [558, 160] width 560 height 240
click at [800, 85] on icon at bounding box center [794, 85] width 24 height 24
